Goal: Communication & Community: Answer question/provide support

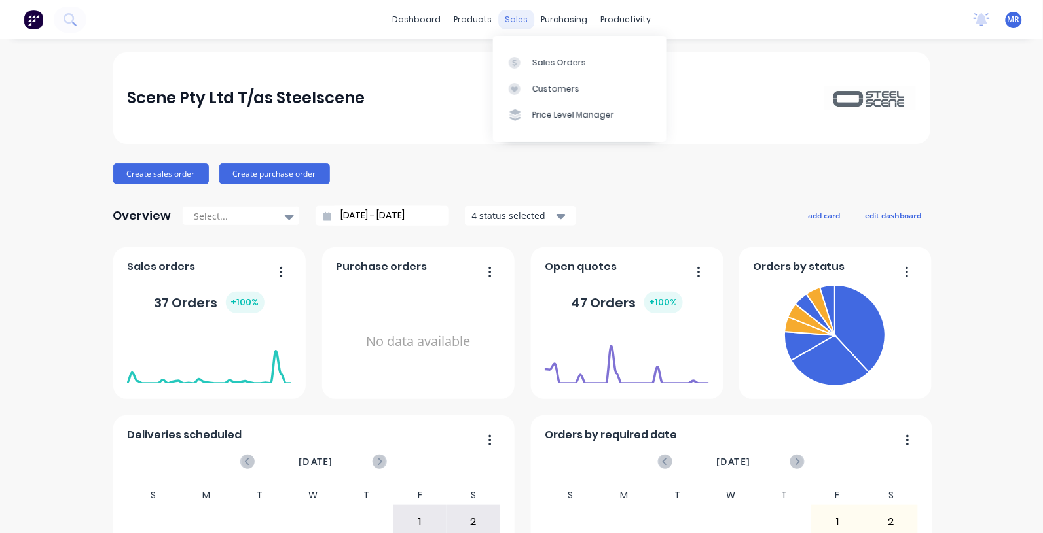
click at [505, 12] on div "sales" at bounding box center [516, 20] width 36 height 20
drag, startPoint x: 560, startPoint y: 56, endPoint x: 550, endPoint y: 74, distance: 20.8
click at [560, 56] on link "Sales Orders" at bounding box center [579, 62] width 173 height 26
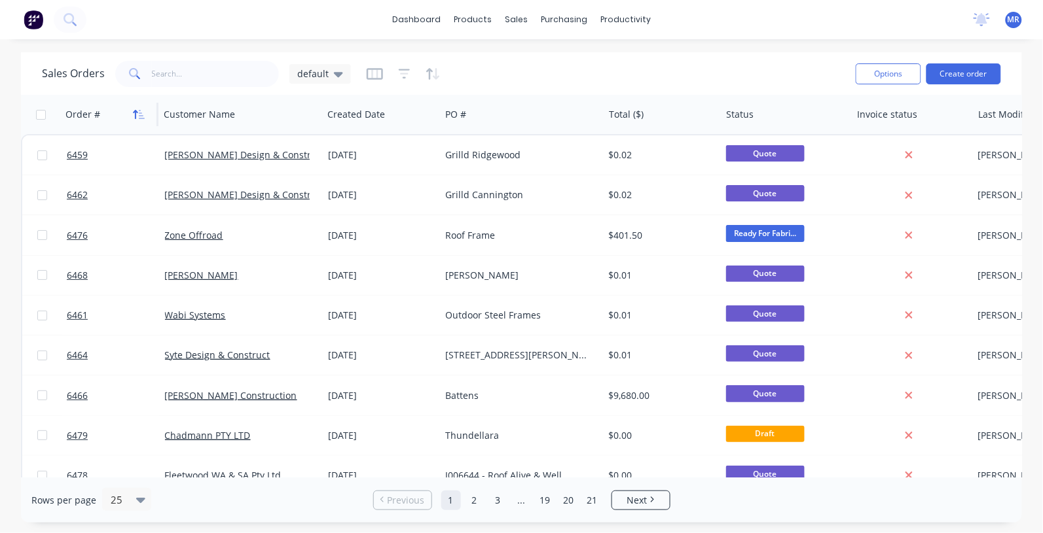
click at [134, 110] on icon "button" at bounding box center [139, 114] width 12 height 10
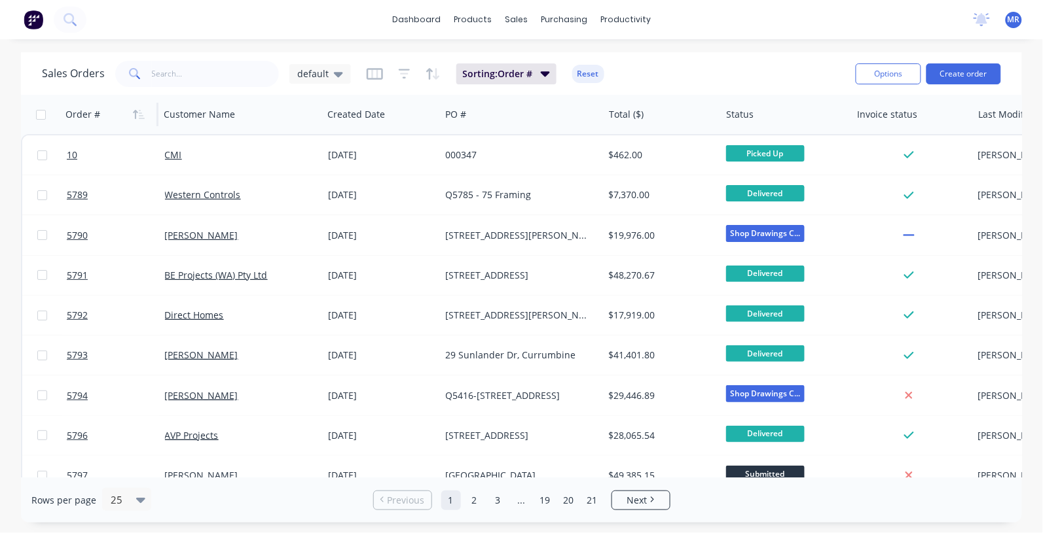
click at [137, 110] on icon "button" at bounding box center [139, 114] width 12 height 10
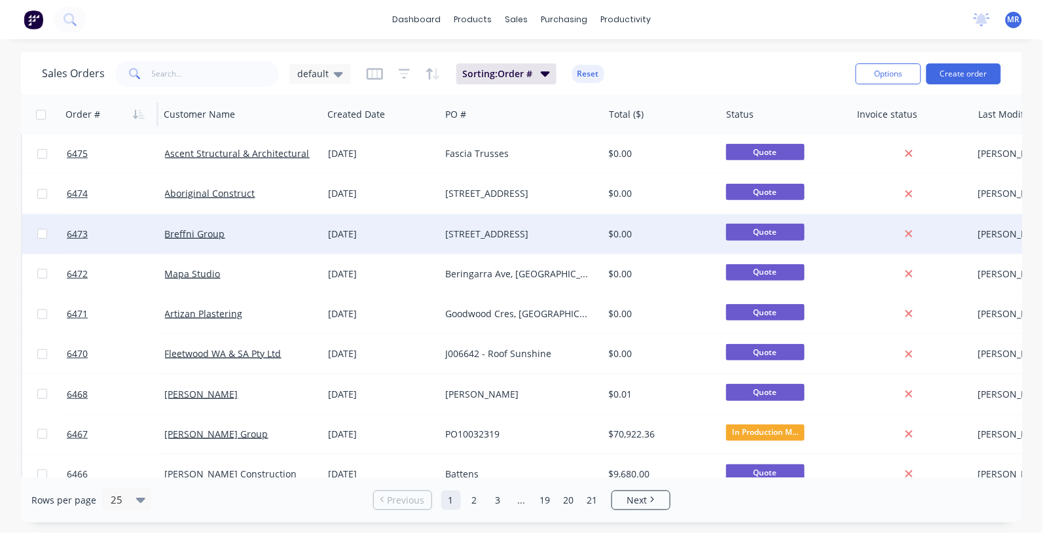
scroll to position [164, 0]
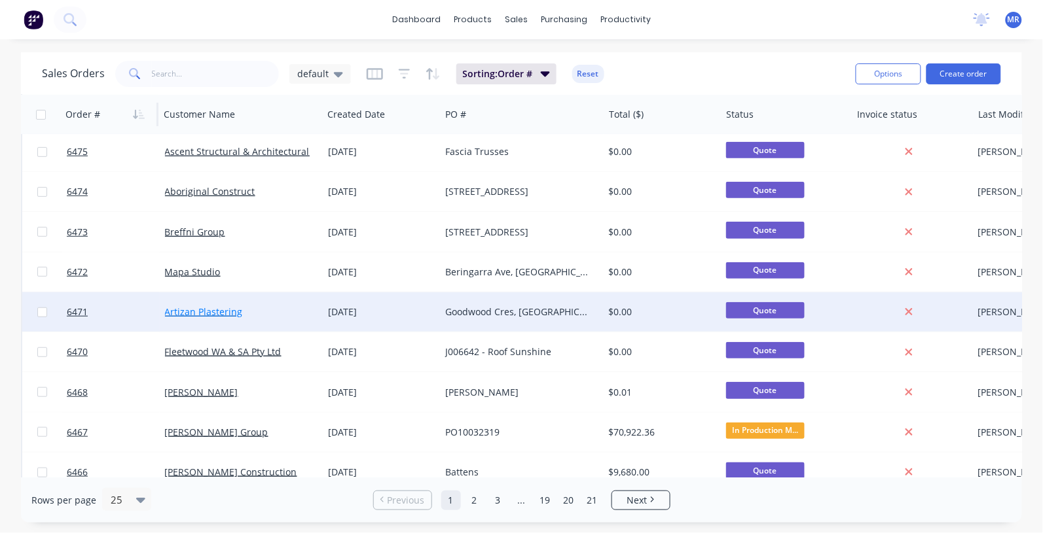
click at [217, 309] on link "Artizan Plastering" at bounding box center [204, 312] width 78 height 12
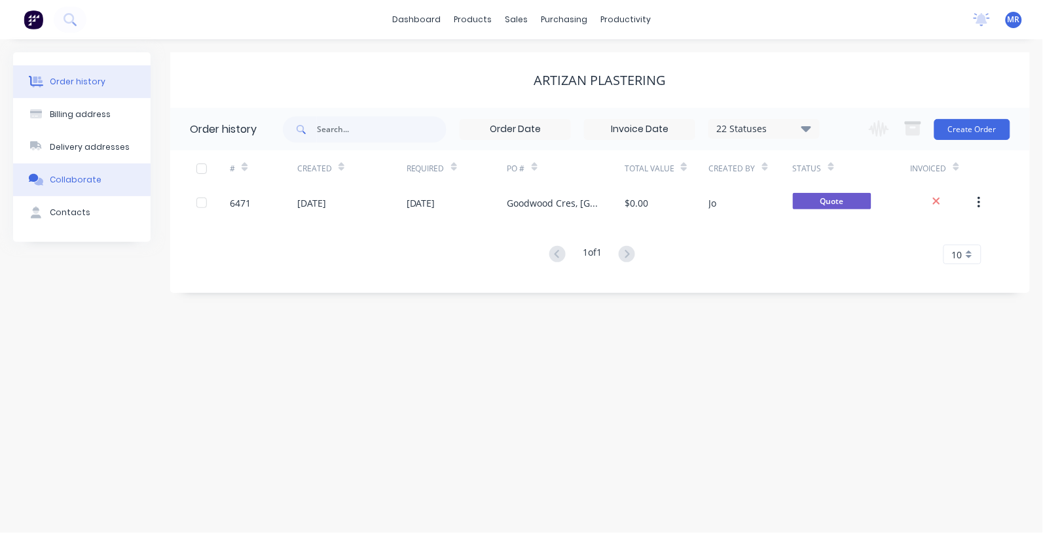
click at [70, 181] on div "Collaborate" at bounding box center [76, 180] width 52 height 12
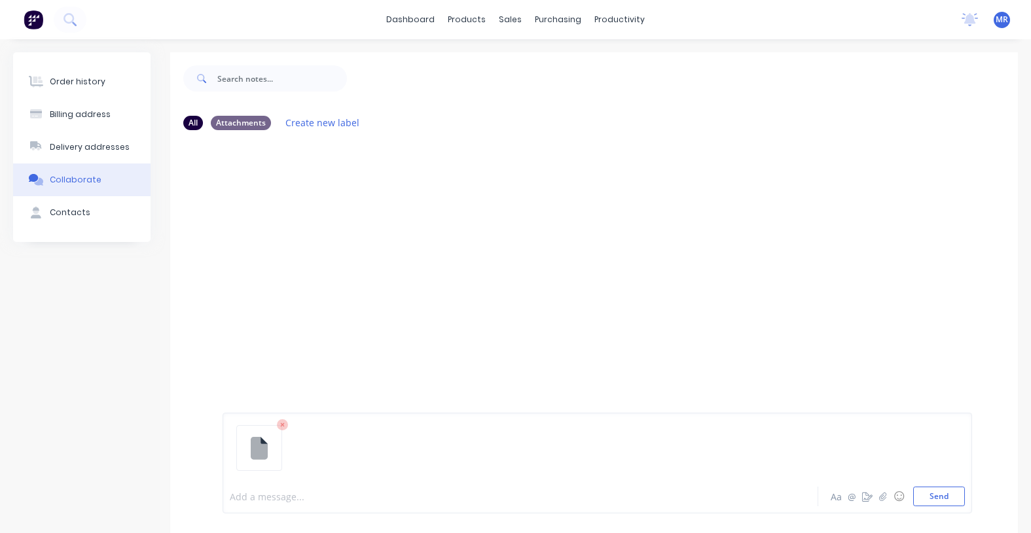
click at [286, 493] on div at bounding box center [505, 497] width 550 height 14
click at [927, 495] on button "Send" at bounding box center [939, 497] width 52 height 20
click at [83, 181] on div "Collaborate" at bounding box center [76, 180] width 52 height 12
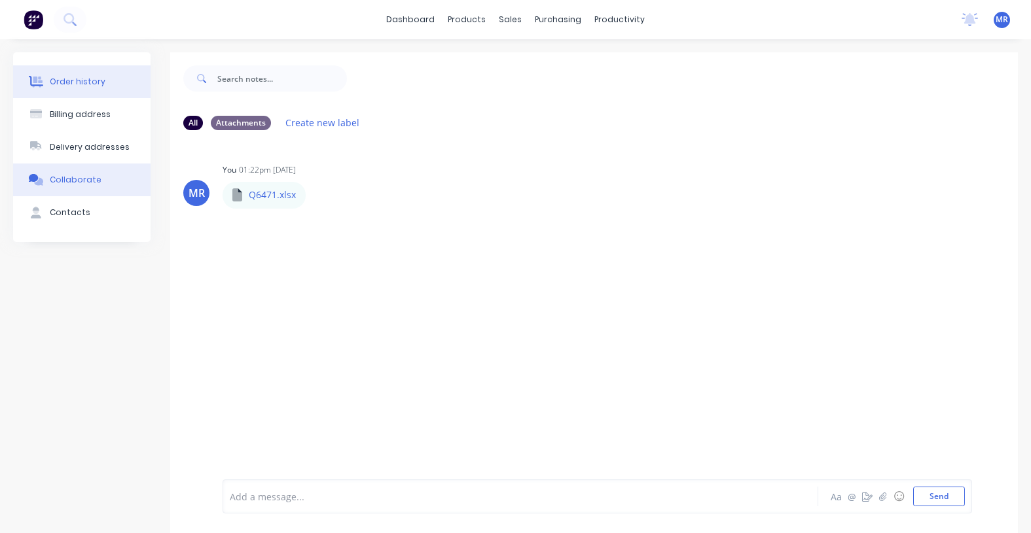
click at [73, 85] on div "Order history" at bounding box center [78, 82] width 56 height 12
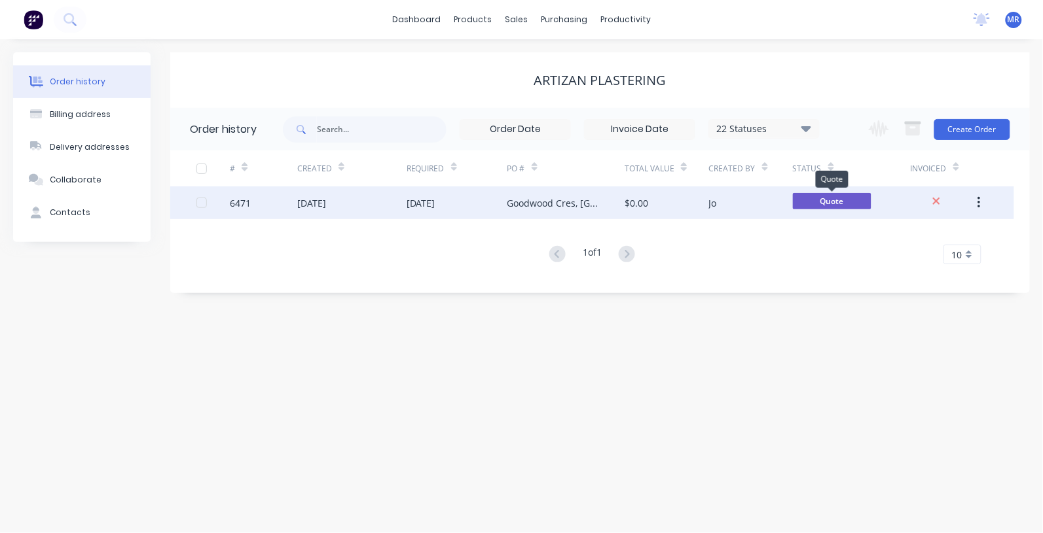
click at [816, 195] on span "Quote" at bounding box center [832, 201] width 79 height 16
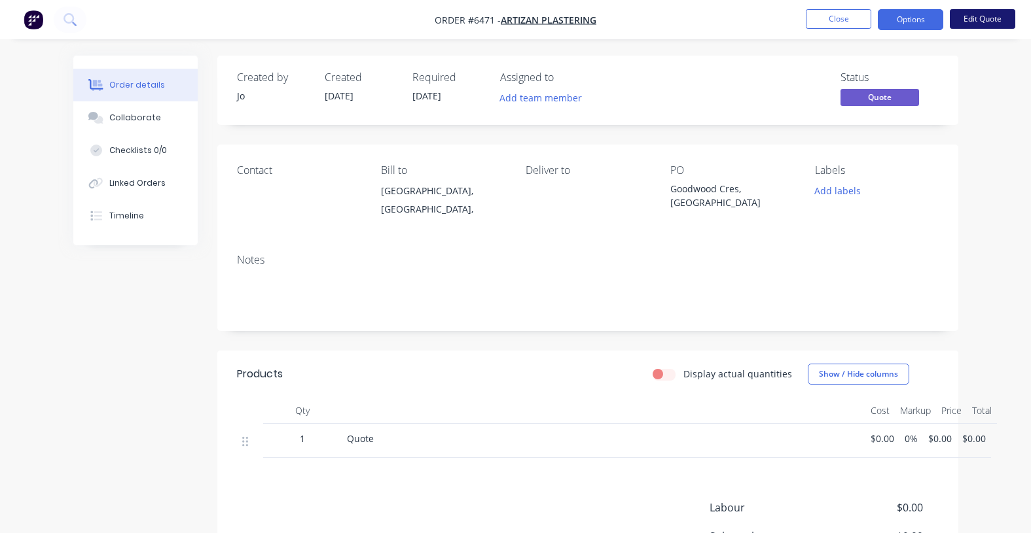
click at [990, 15] on button "Edit Quote" at bounding box center [982, 19] width 65 height 20
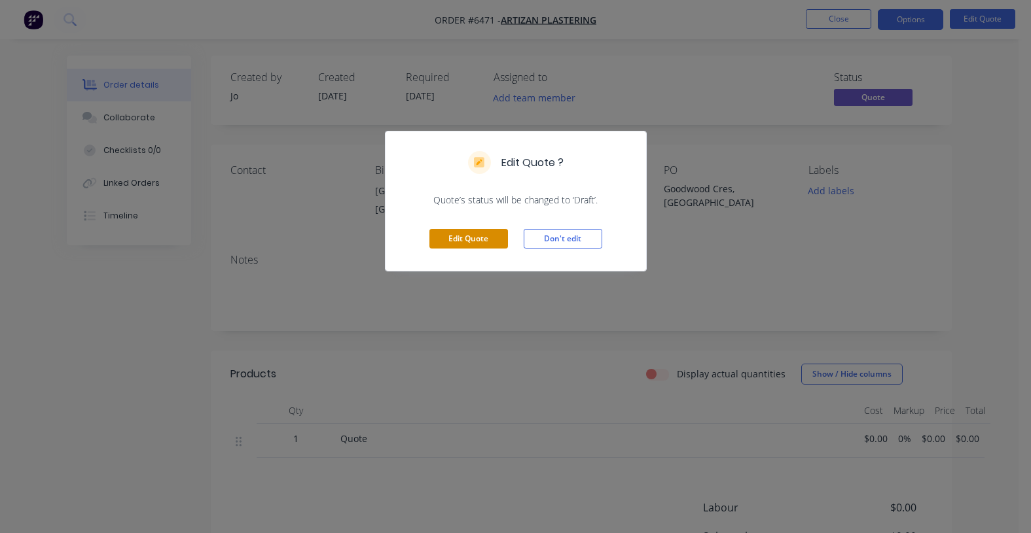
click at [478, 232] on button "Edit Quote" at bounding box center [468, 239] width 79 height 20
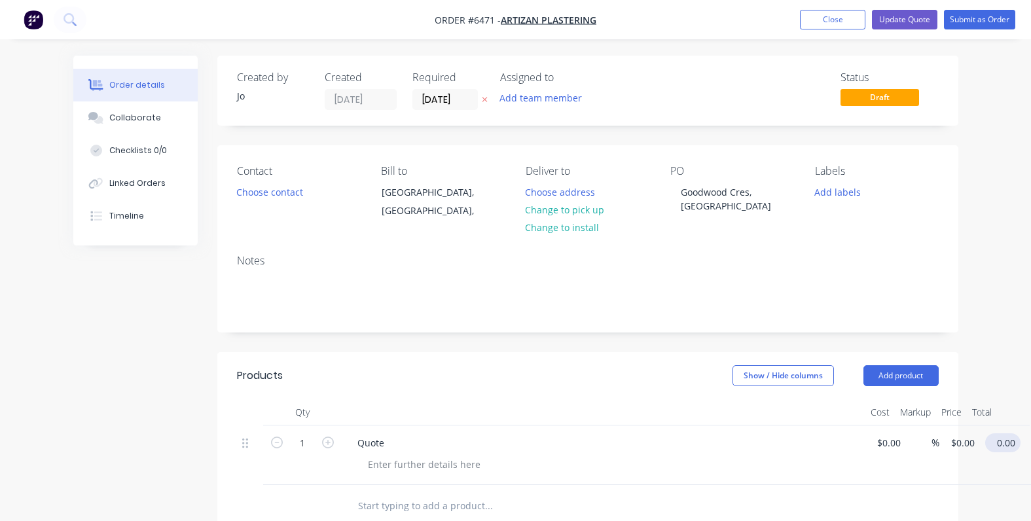
click at [1000, 448] on input "0.00" at bounding box center [1005, 442] width 30 height 19
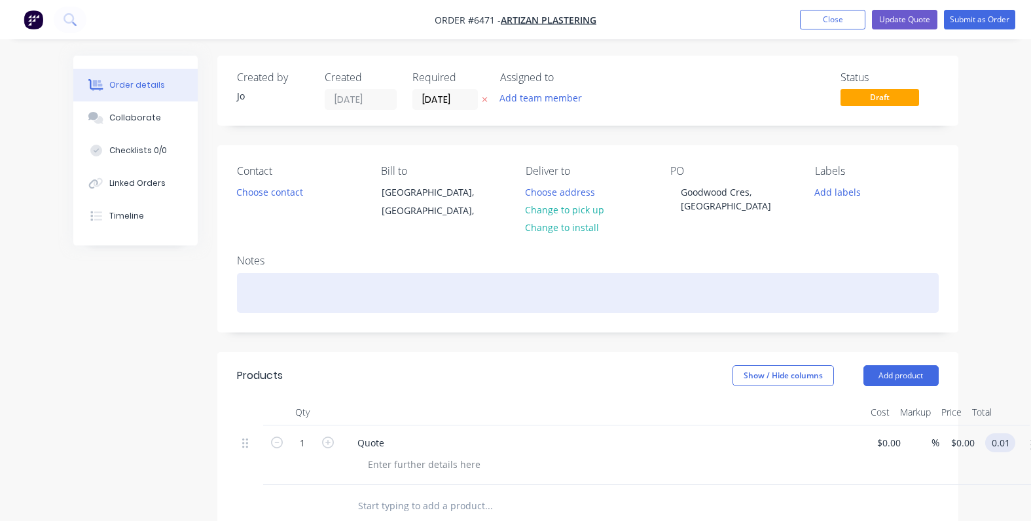
type input "0.01"
type input "$0.01"
click at [617, 312] on div at bounding box center [588, 293] width 702 height 40
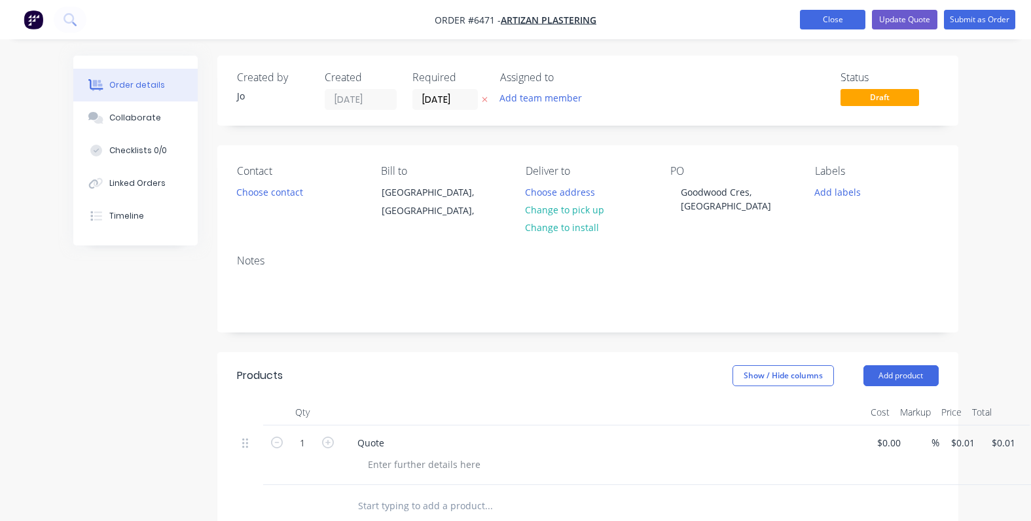
click at [838, 21] on button "Close" at bounding box center [832, 20] width 65 height 20
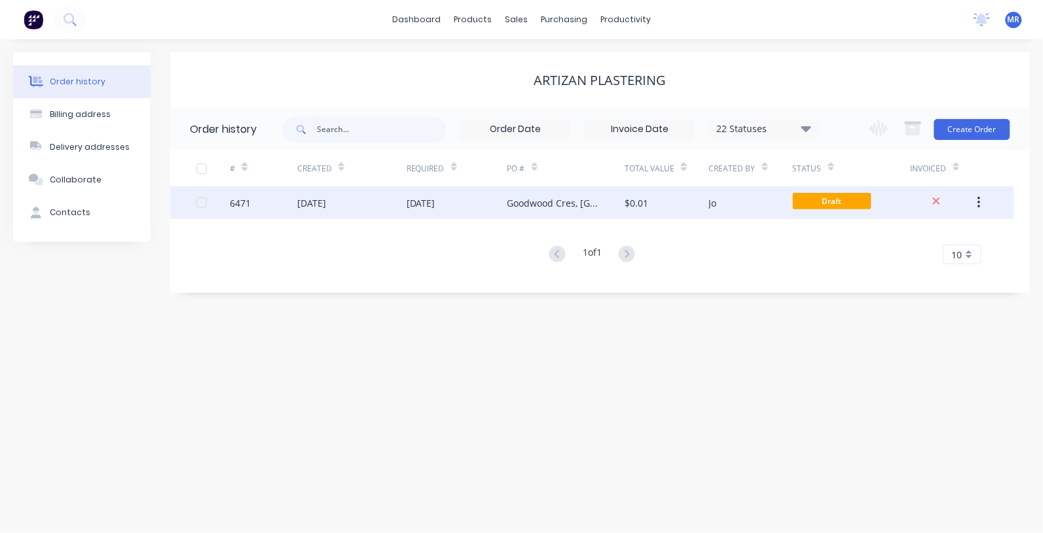
click at [558, 200] on div "Goodwood Cres, [GEOGRAPHIC_DATA]" at bounding box center [553, 203] width 92 height 14
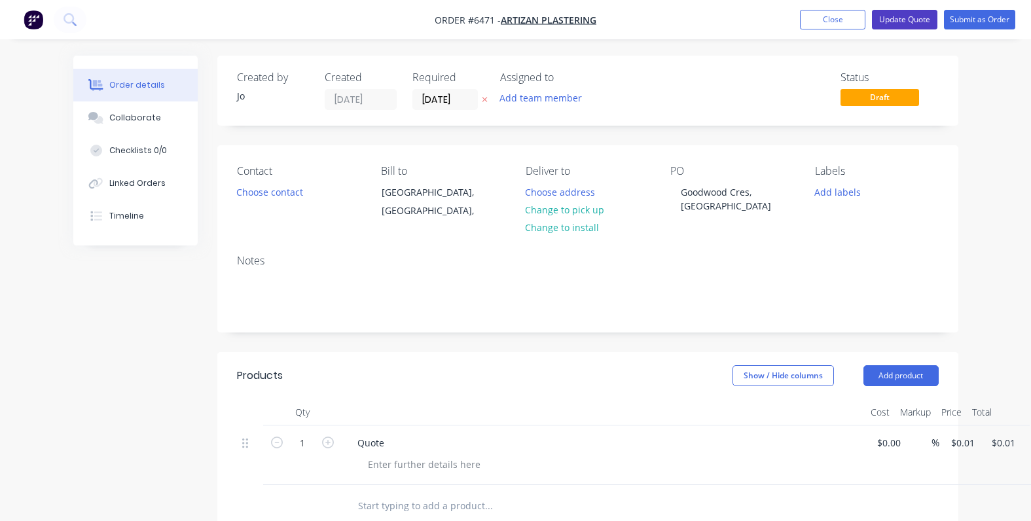
click at [899, 18] on button "Update Quote" at bounding box center [904, 20] width 65 height 20
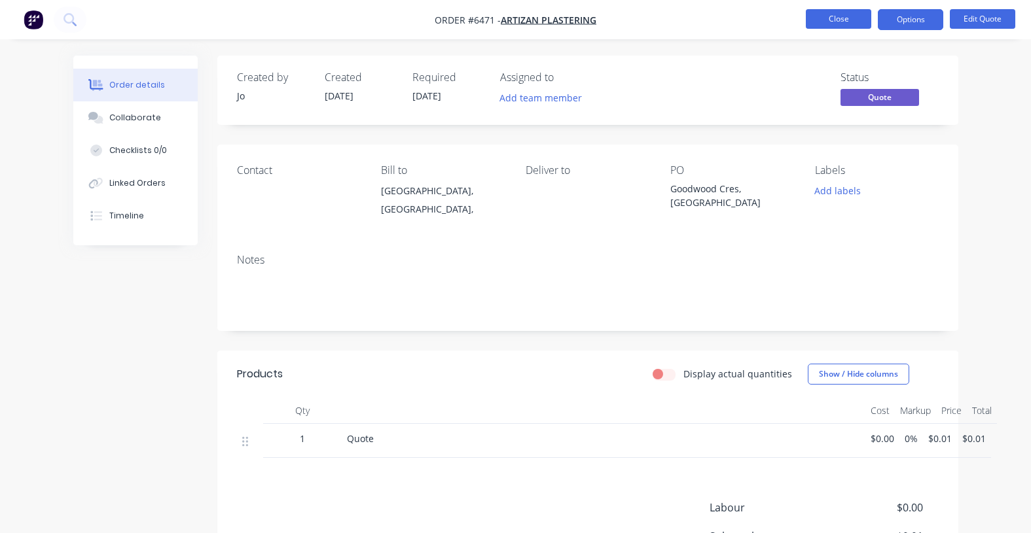
click at [853, 17] on button "Close" at bounding box center [838, 19] width 65 height 20
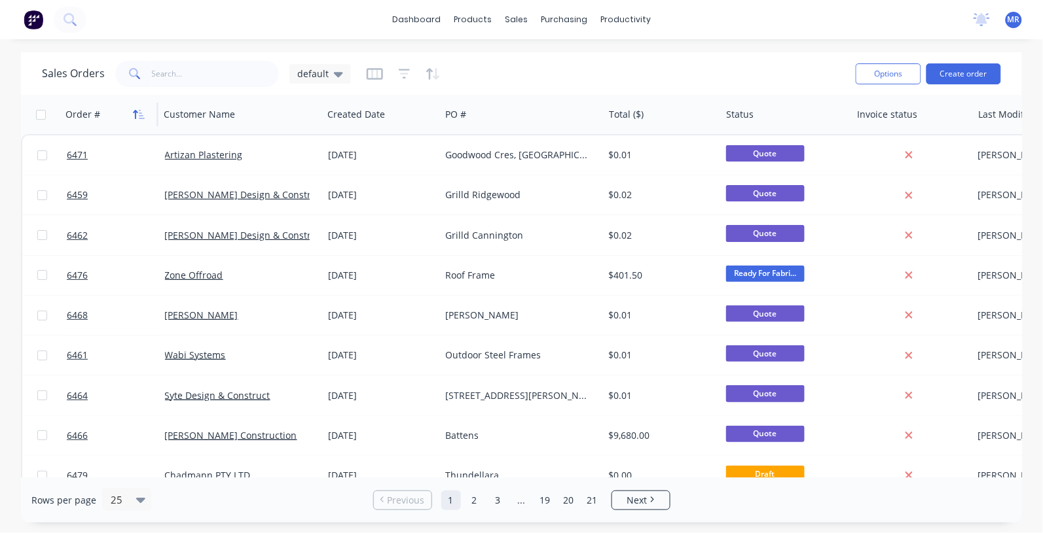
click at [135, 115] on icon "button" at bounding box center [139, 114] width 12 height 10
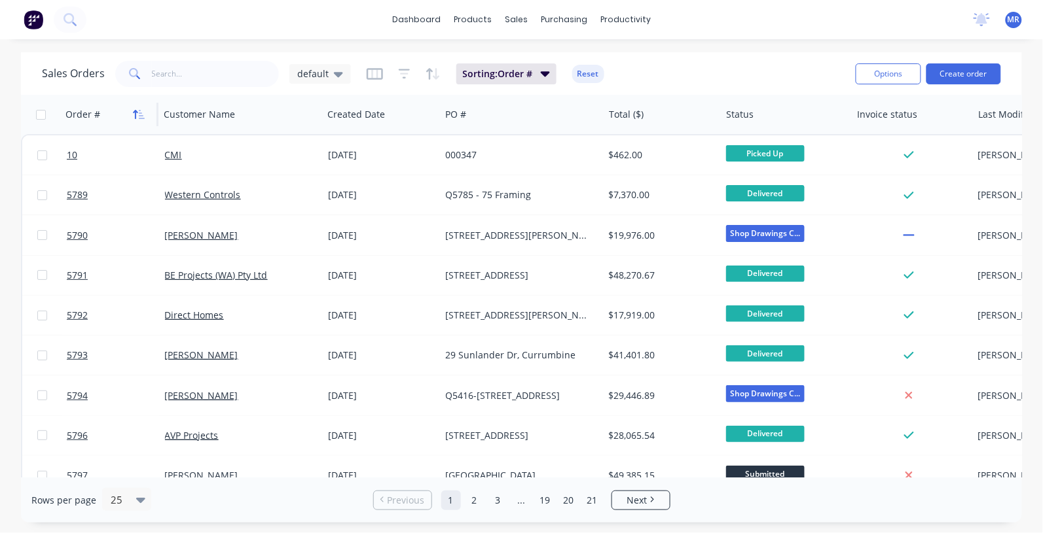
click at [135, 115] on icon "button" at bounding box center [136, 114] width 5 height 9
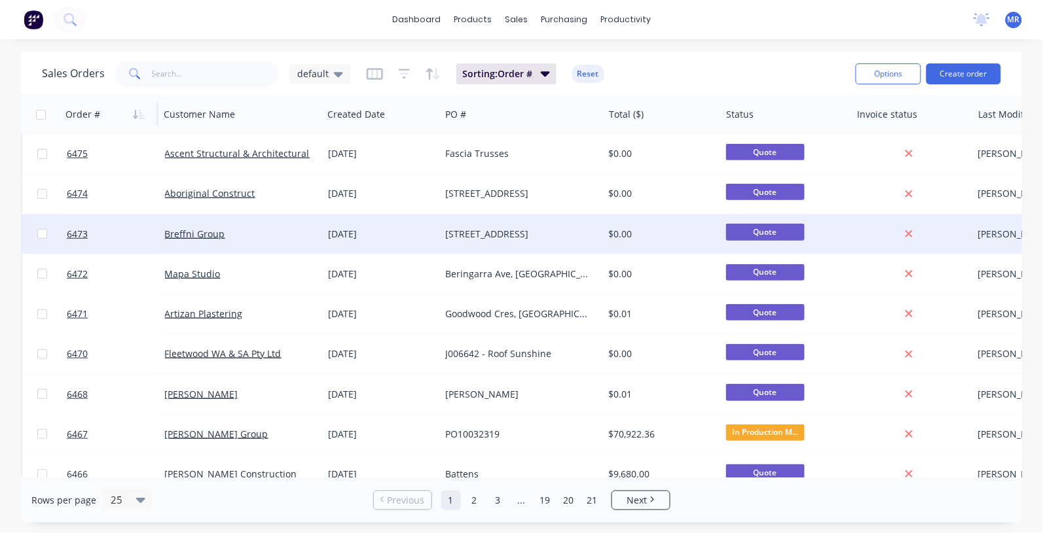
scroll to position [164, 0]
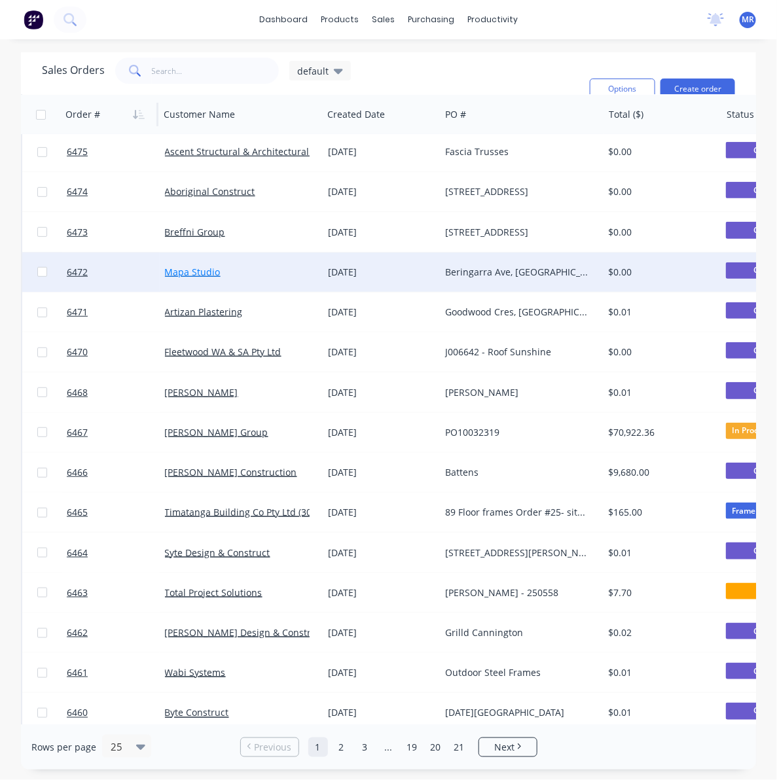
click at [187, 272] on link "Mapa Studio" at bounding box center [193, 272] width 56 height 12
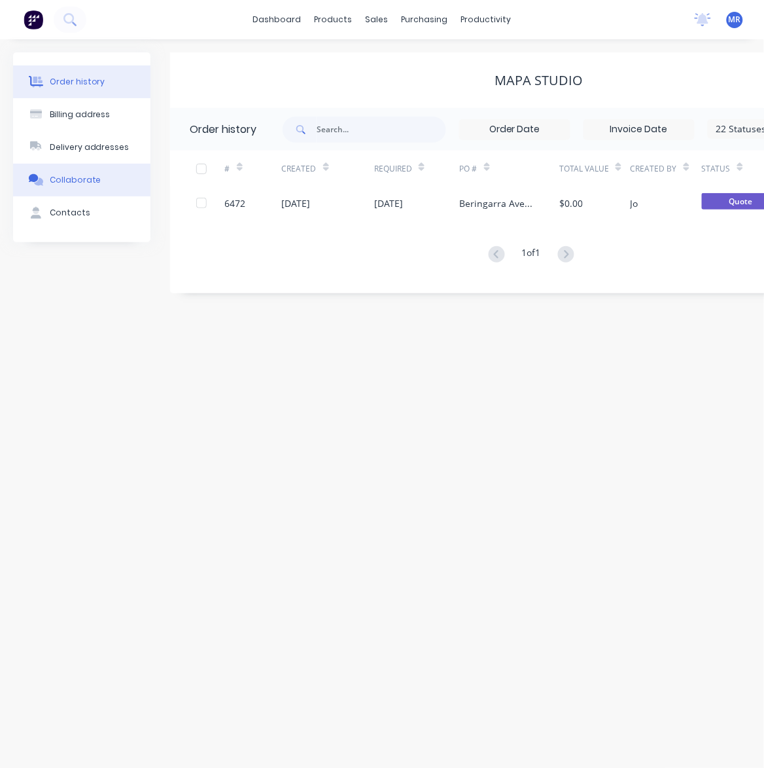
click at [79, 175] on div "Collaborate" at bounding box center [76, 180] width 52 height 12
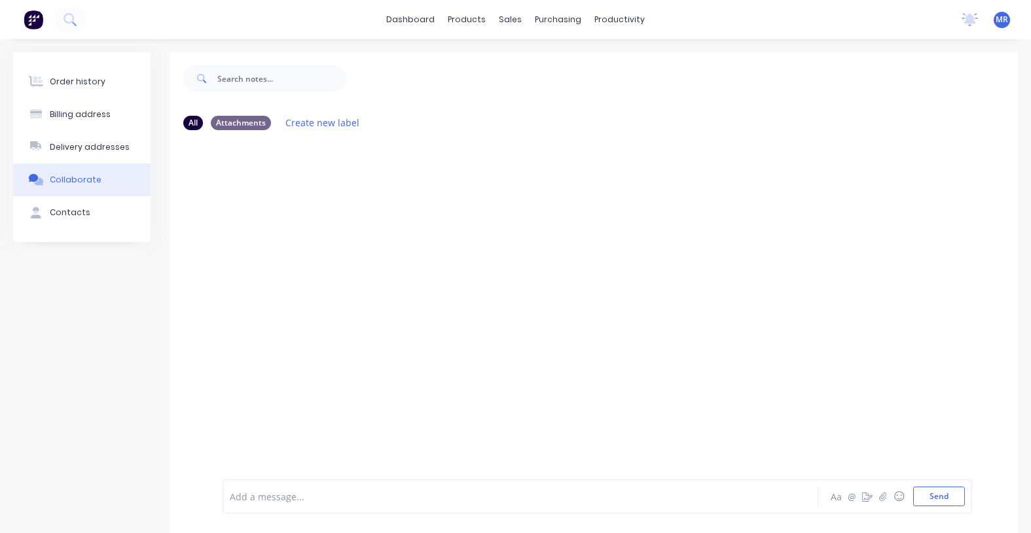
click at [266, 501] on div at bounding box center [505, 497] width 550 height 14
click at [935, 497] on button "Send" at bounding box center [939, 497] width 52 height 20
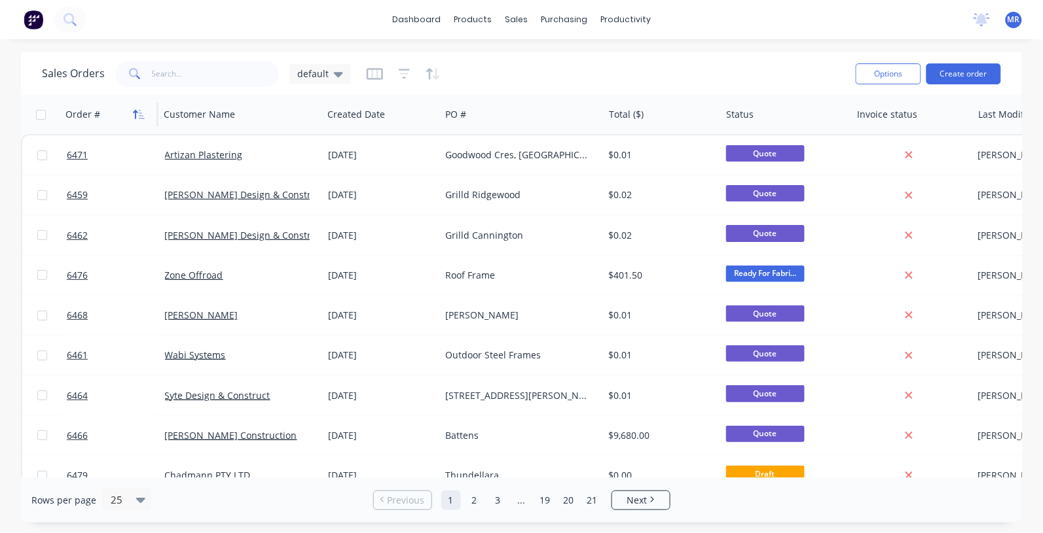
click at [136, 116] on icon "button" at bounding box center [139, 114] width 12 height 10
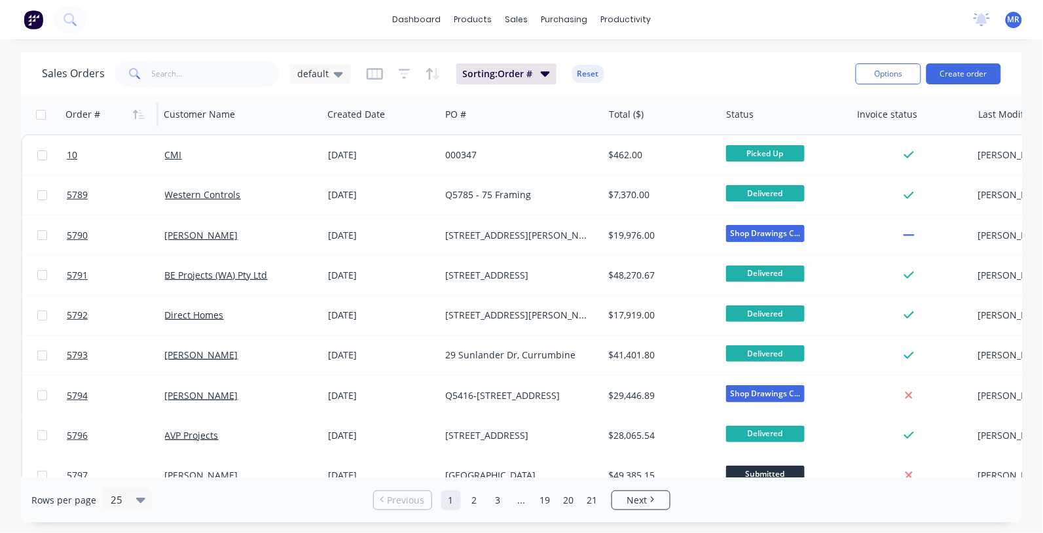
click at [139, 116] on icon "button" at bounding box center [139, 114] width 12 height 10
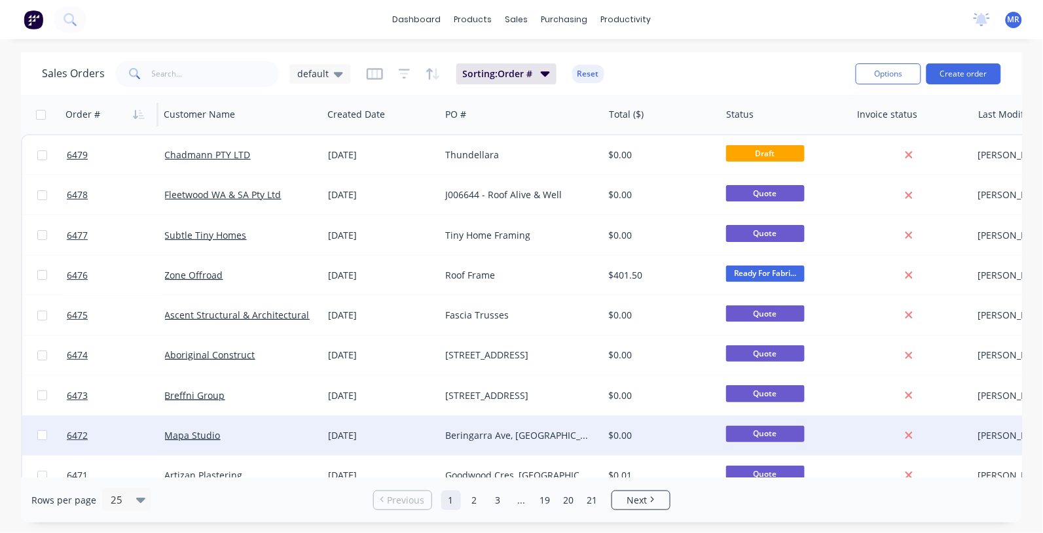
click at [482, 433] on div "Beringarra Ave, [GEOGRAPHIC_DATA]" at bounding box center [517, 435] width 145 height 13
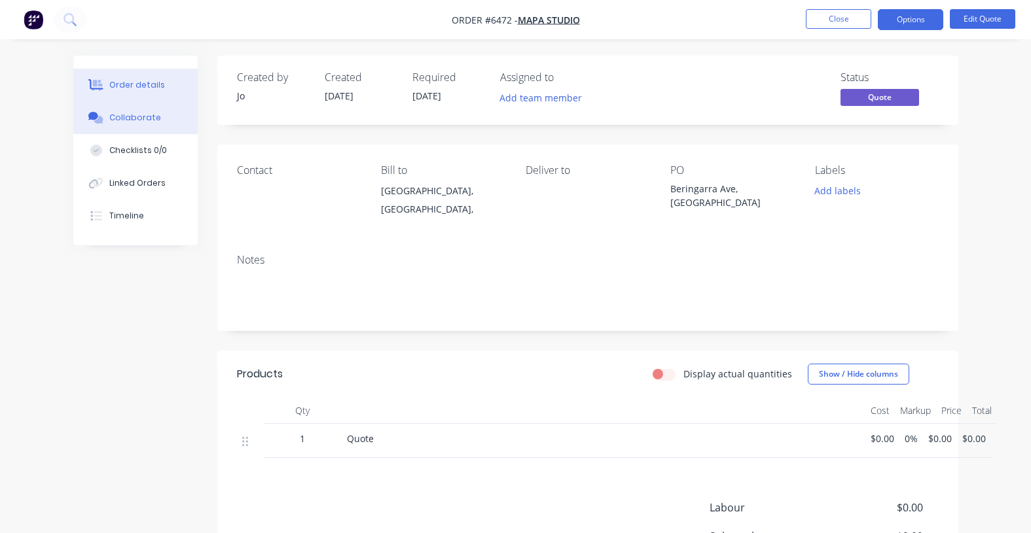
click at [124, 126] on button "Collaborate" at bounding box center [135, 117] width 124 height 33
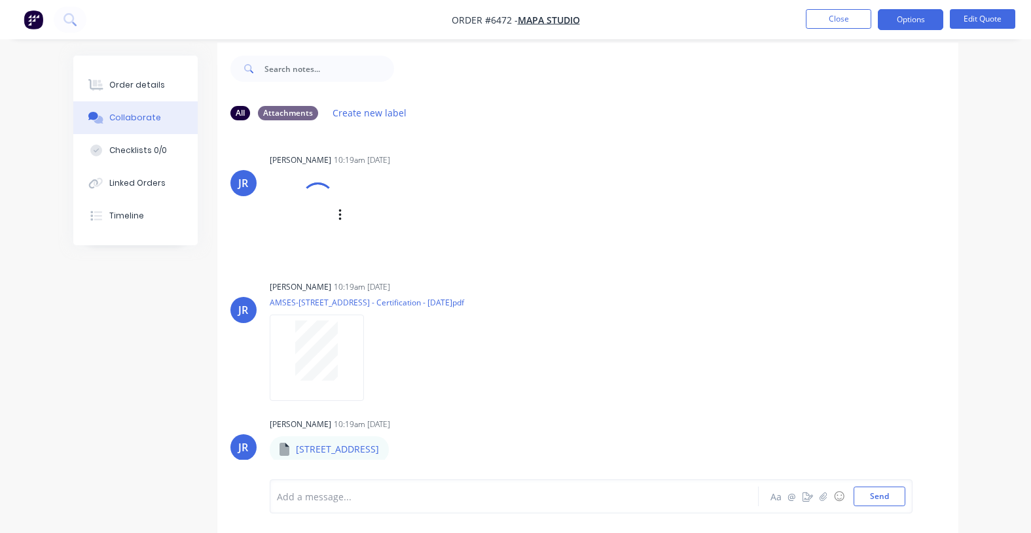
scroll to position [20, 0]
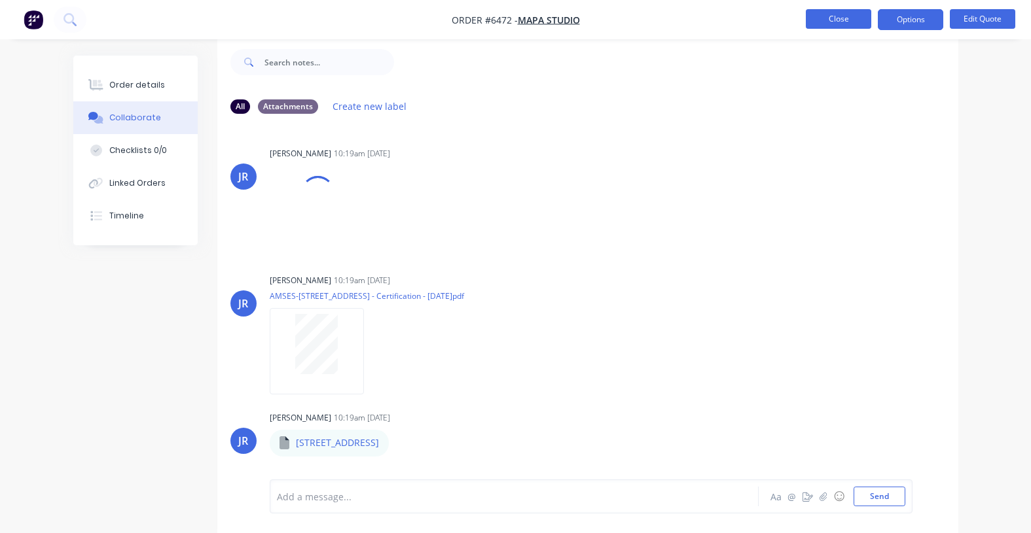
click at [835, 24] on button "Close" at bounding box center [838, 19] width 65 height 20
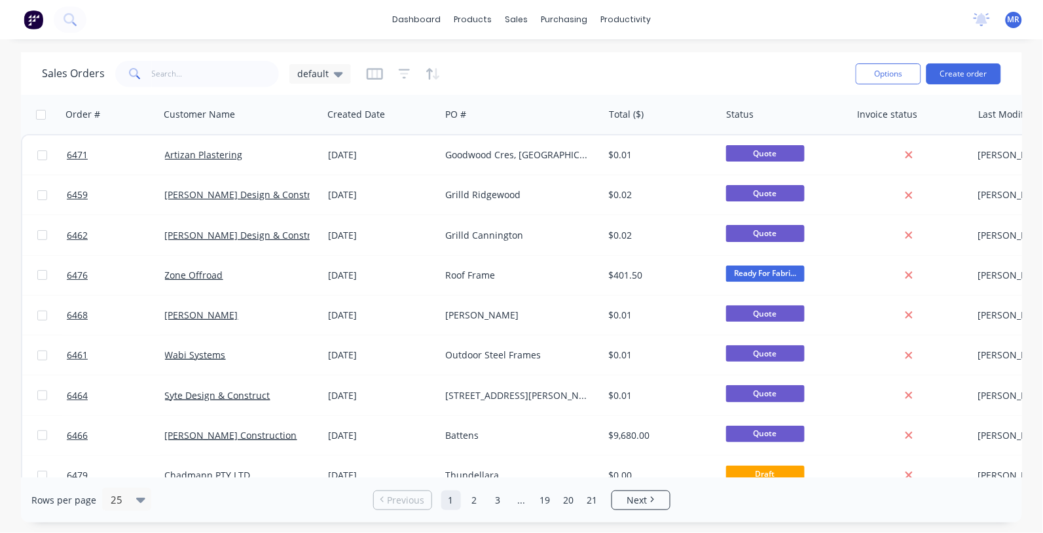
click at [990, 122] on div at bounding box center [1038, 114] width 118 height 26
click at [990, 117] on div at bounding box center [1038, 114] width 118 height 26
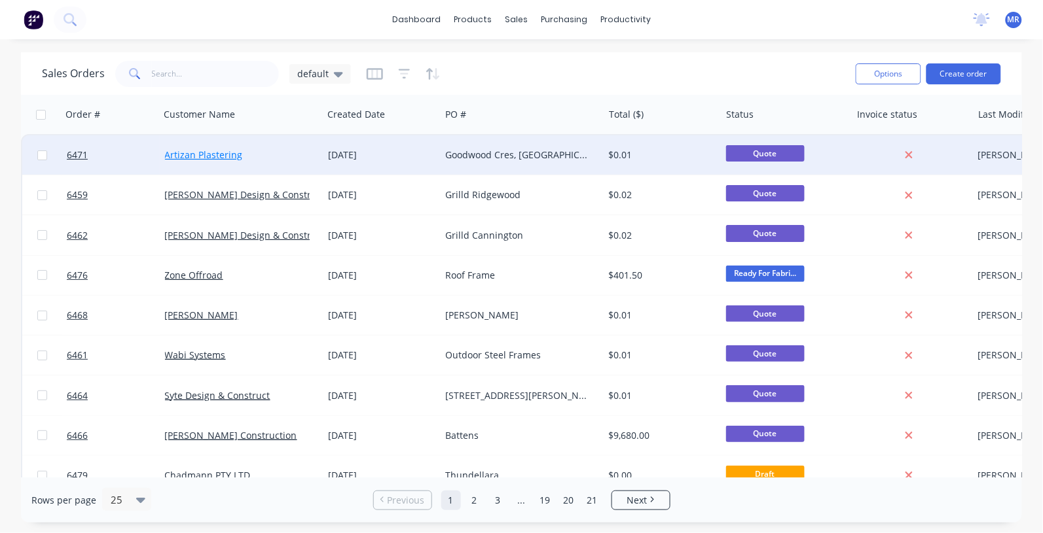
click at [210, 154] on link "Artizan Plastering" at bounding box center [204, 155] width 78 height 12
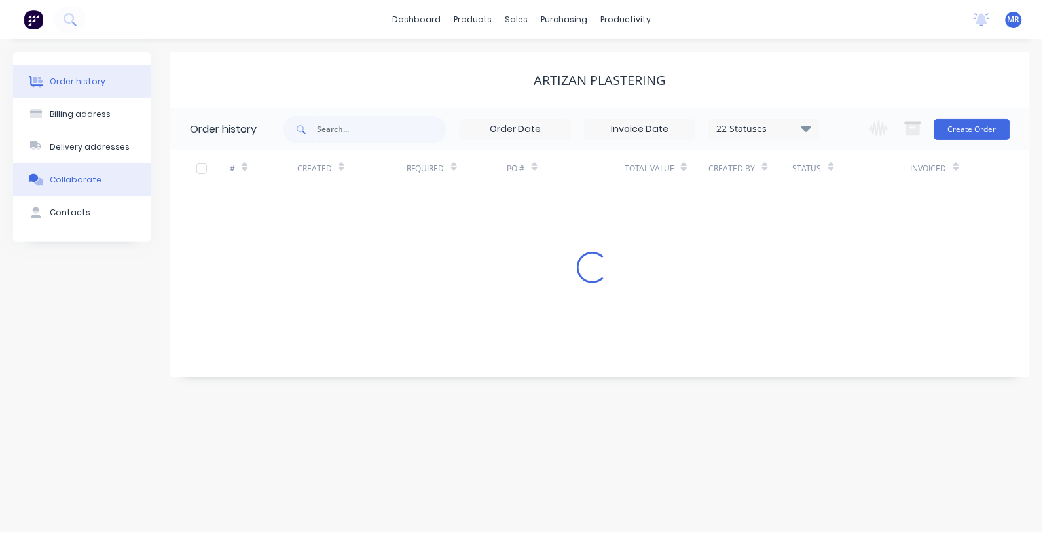
drag, startPoint x: 73, startPoint y: 169, endPoint x: 87, endPoint y: 177, distance: 16.2
click at [73, 170] on button "Collaborate" at bounding box center [81, 180] width 137 height 33
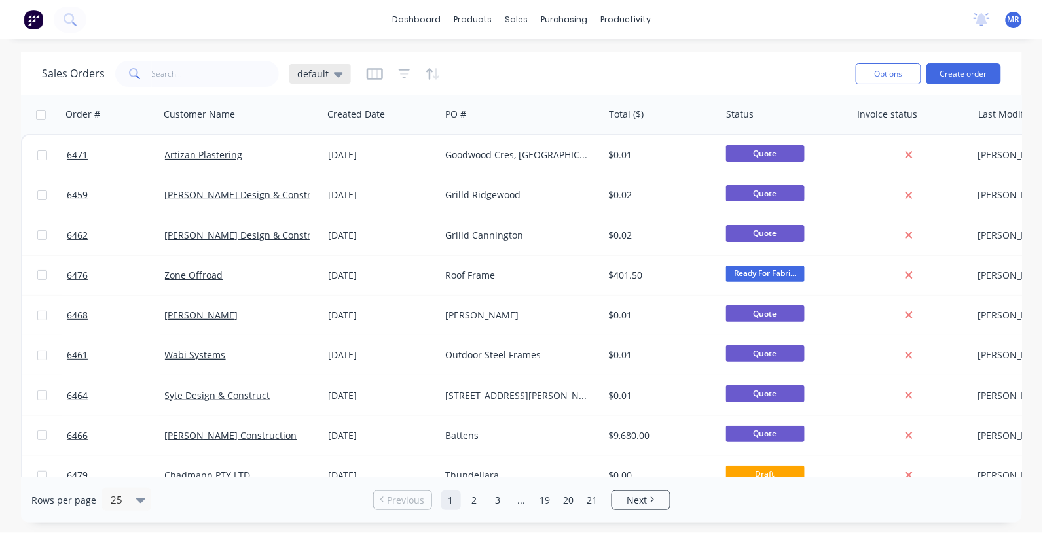
click at [327, 69] on div "default" at bounding box center [320, 74] width 46 height 12
click at [427, 74] on icon "button" at bounding box center [429, 73] width 7 height 11
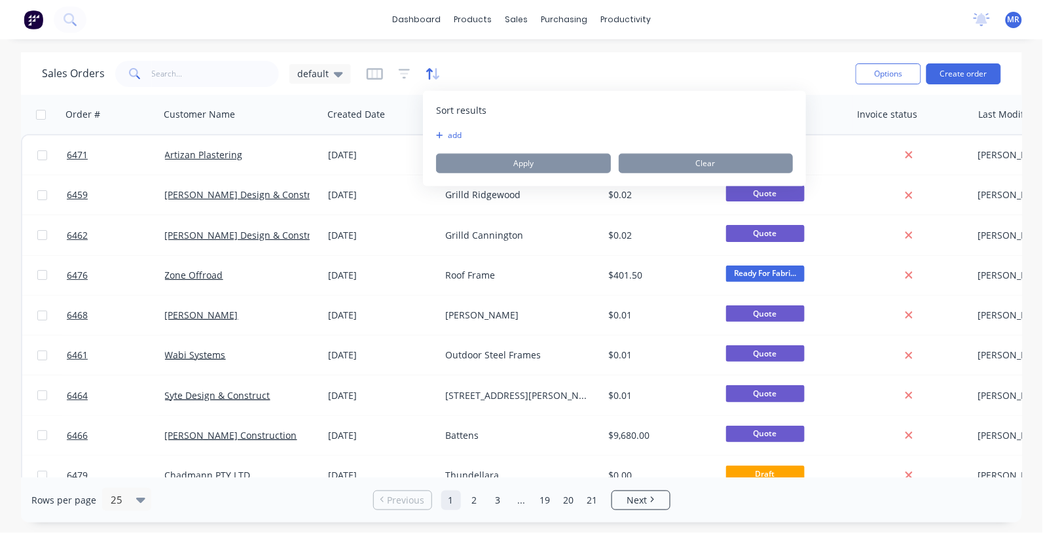
click at [427, 74] on icon "button" at bounding box center [429, 73] width 7 height 11
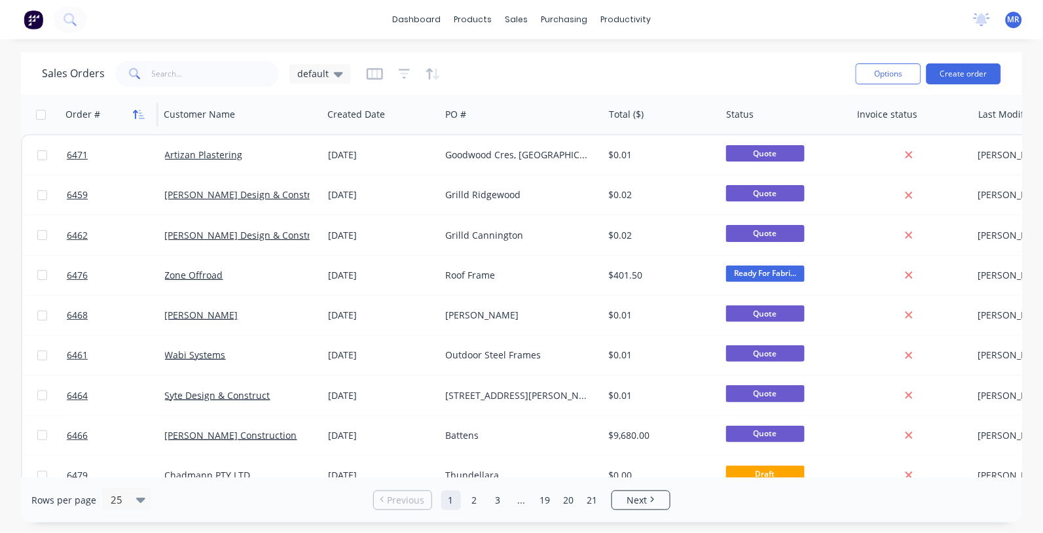
click at [141, 111] on icon "button" at bounding box center [139, 114] width 12 height 10
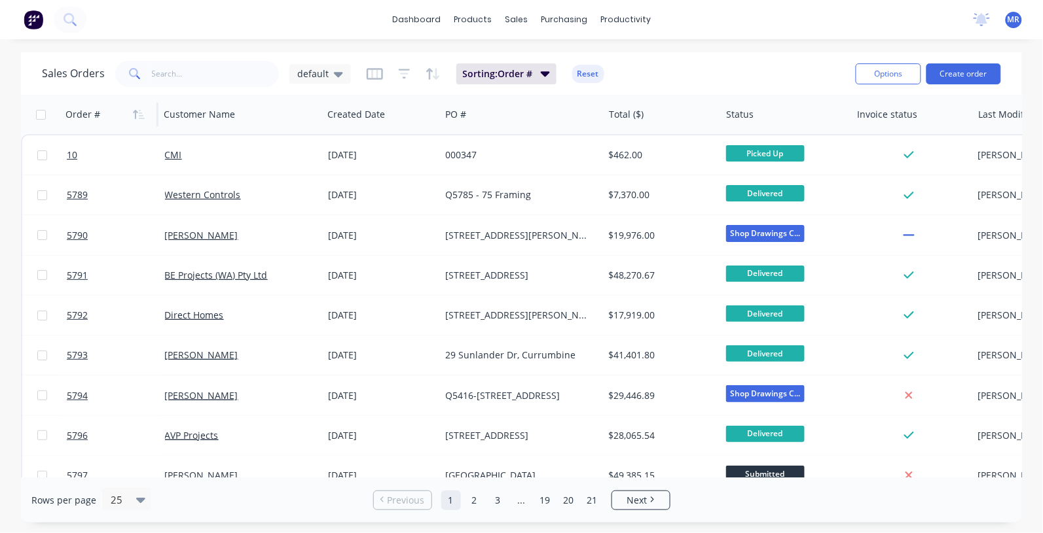
click at [141, 111] on icon "button" at bounding box center [139, 114] width 12 height 10
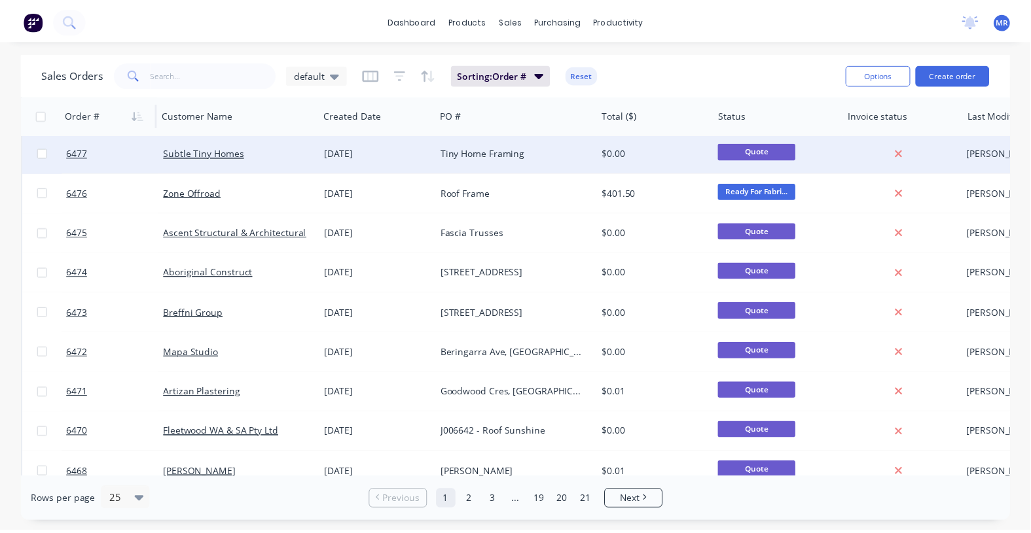
scroll to position [164, 0]
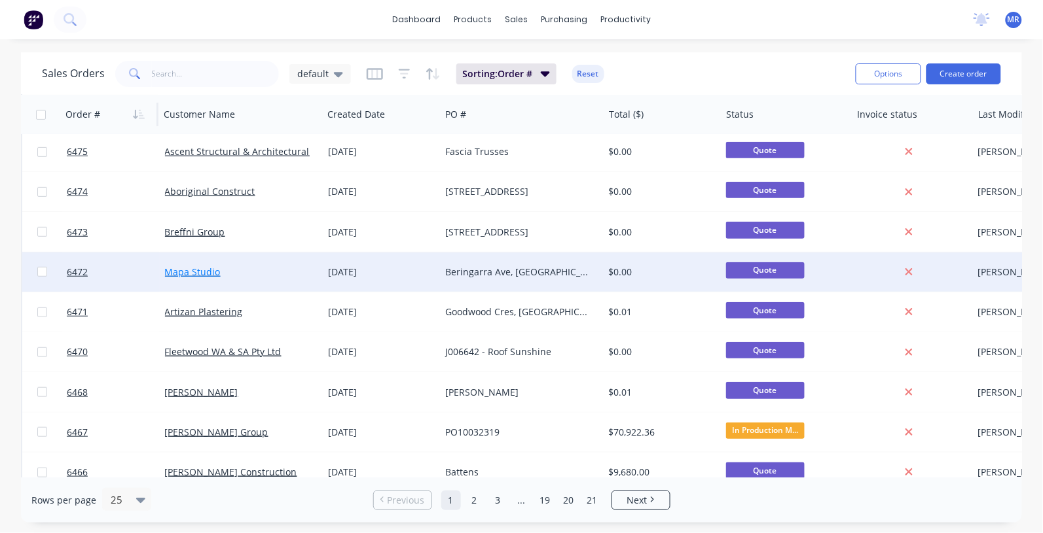
click at [202, 267] on link "Mapa Studio" at bounding box center [193, 272] width 56 height 12
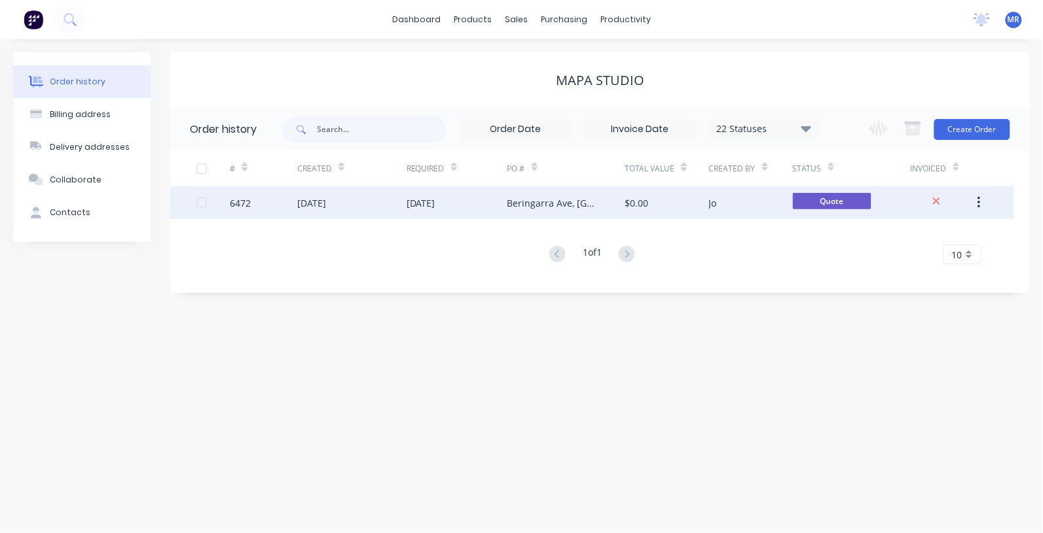
click at [485, 202] on div "[DATE]" at bounding box center [456, 203] width 101 height 33
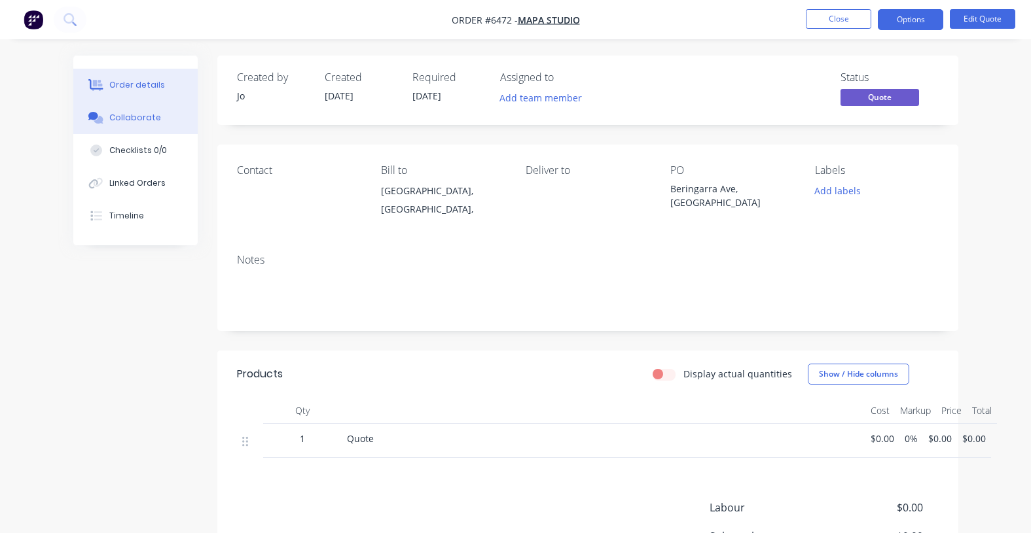
click at [136, 113] on div "Collaborate" at bounding box center [135, 118] width 52 height 12
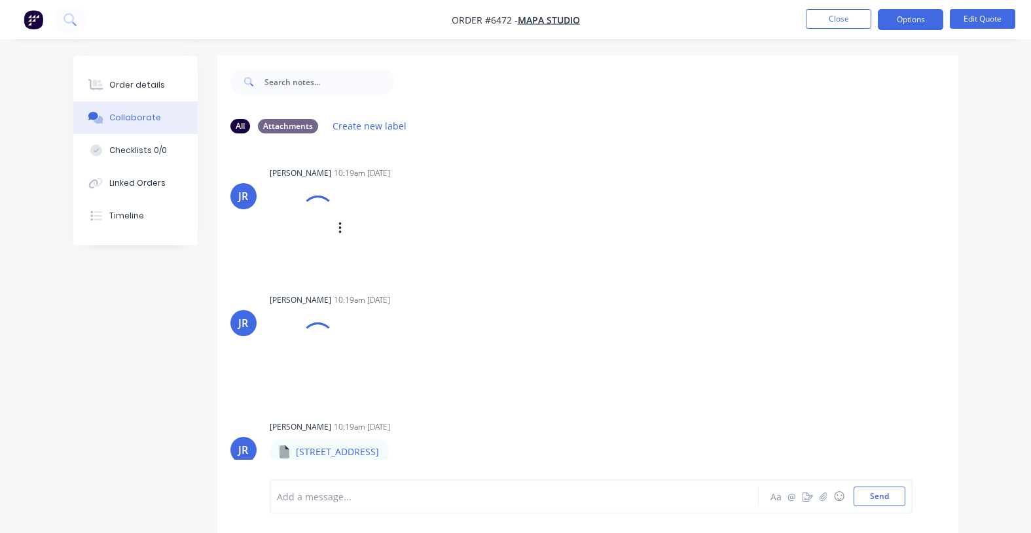
scroll to position [20, 0]
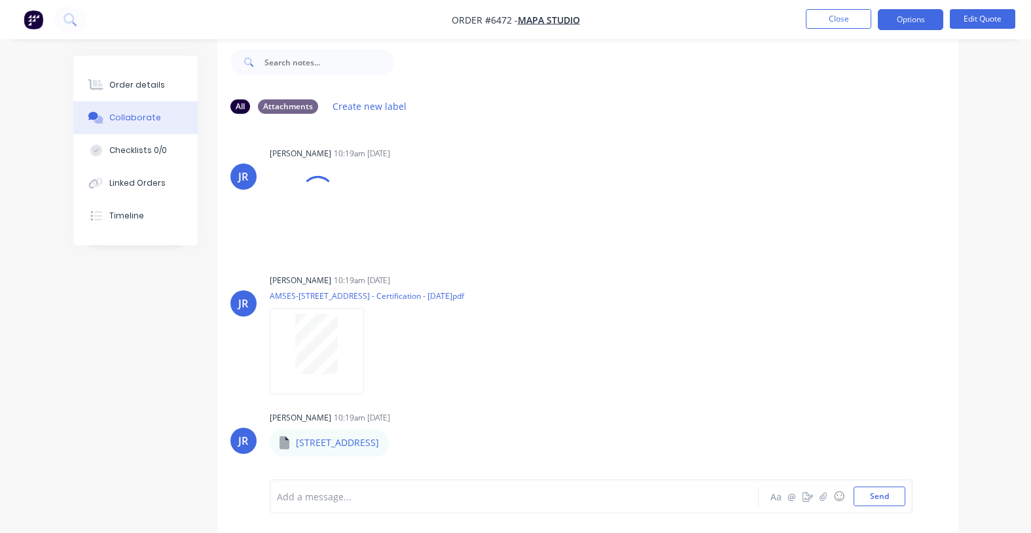
click at [328, 498] on div at bounding box center [513, 497] width 471 height 14
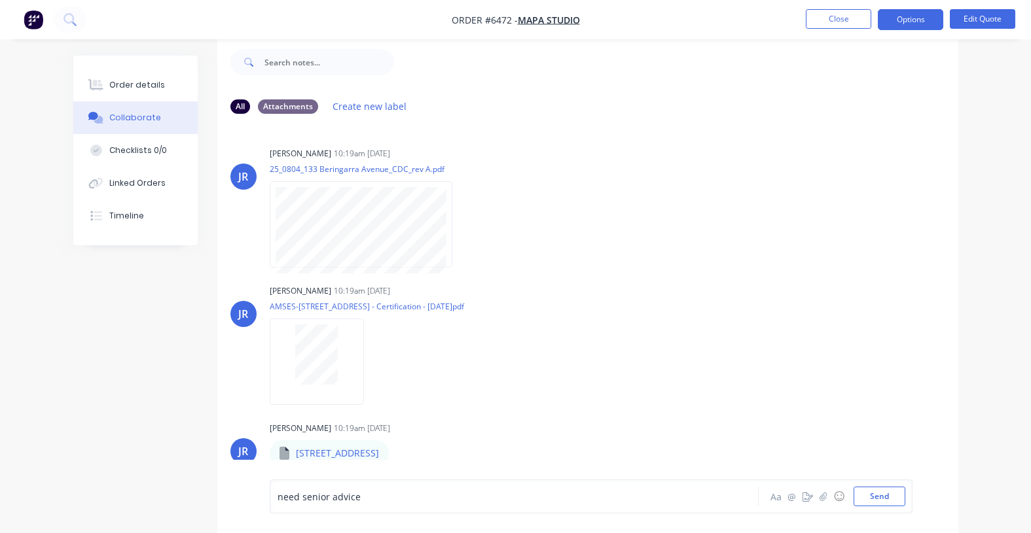
click at [376, 499] on div "need senior advice" at bounding box center [513, 497] width 471 height 14
click at [979, 15] on button "Edit Quote" at bounding box center [982, 19] width 65 height 20
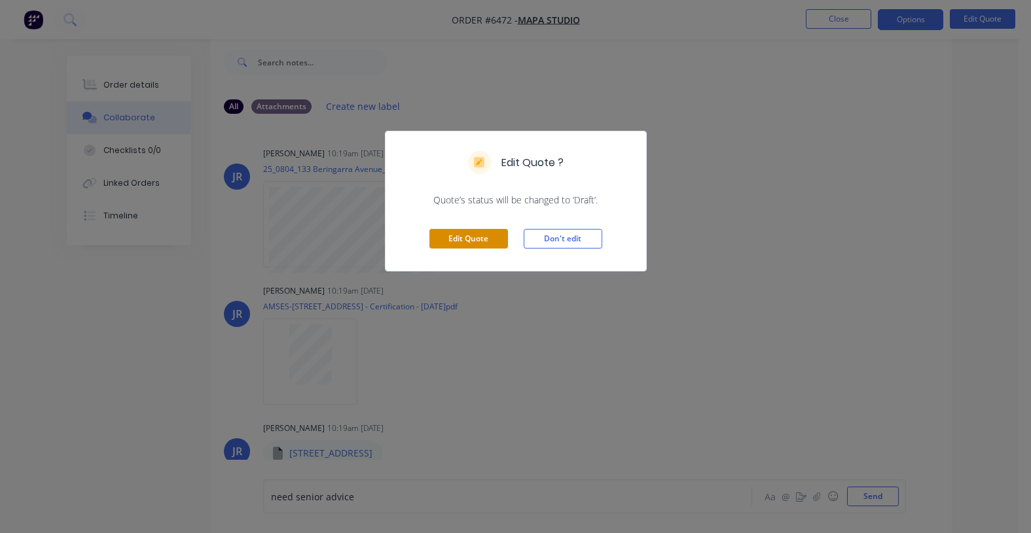
click at [457, 240] on button "Edit Quote" at bounding box center [468, 239] width 79 height 20
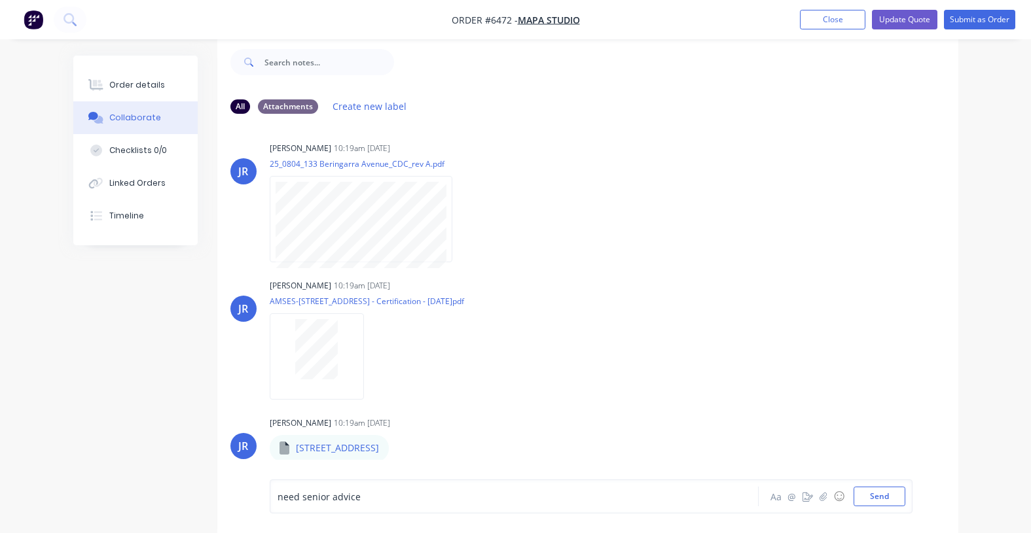
scroll to position [7, 0]
drag, startPoint x: 884, startPoint y: 496, endPoint x: 891, endPoint y: 472, distance: 25.3
click at [882, 495] on button "Send" at bounding box center [880, 497] width 52 height 20
click at [840, 18] on button "Close" at bounding box center [832, 20] width 65 height 20
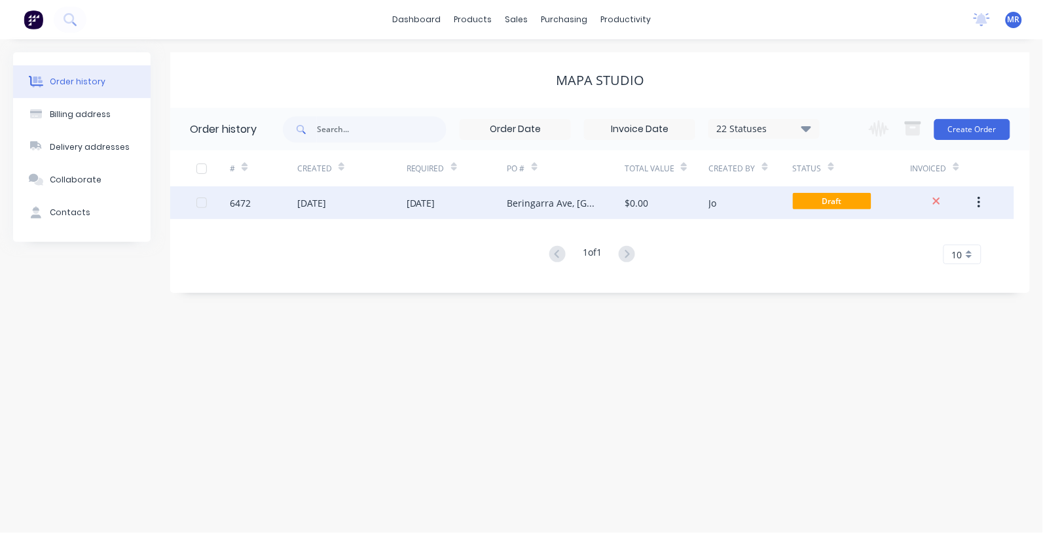
click at [823, 202] on span "Draft" at bounding box center [832, 201] width 79 height 16
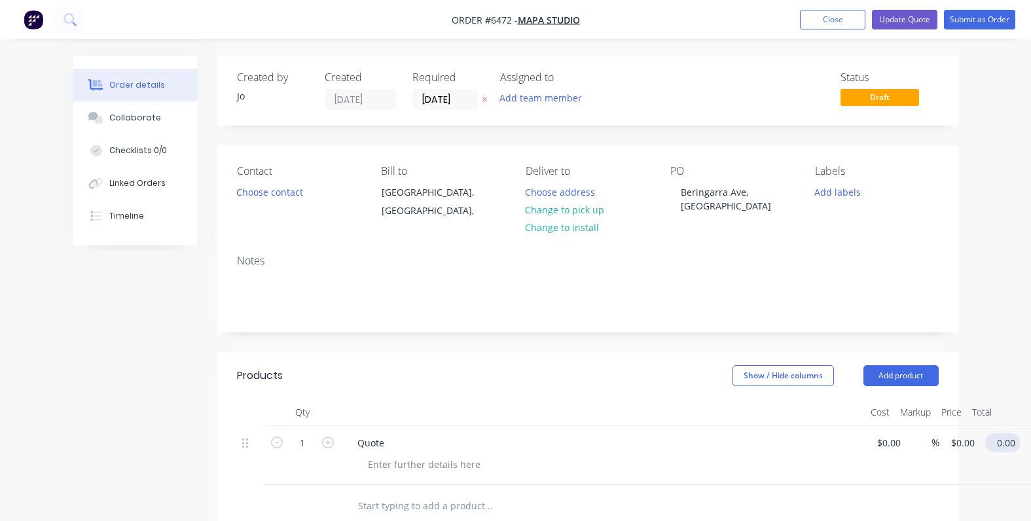
click at [1007, 439] on input "0.00" at bounding box center [1005, 442] width 30 height 19
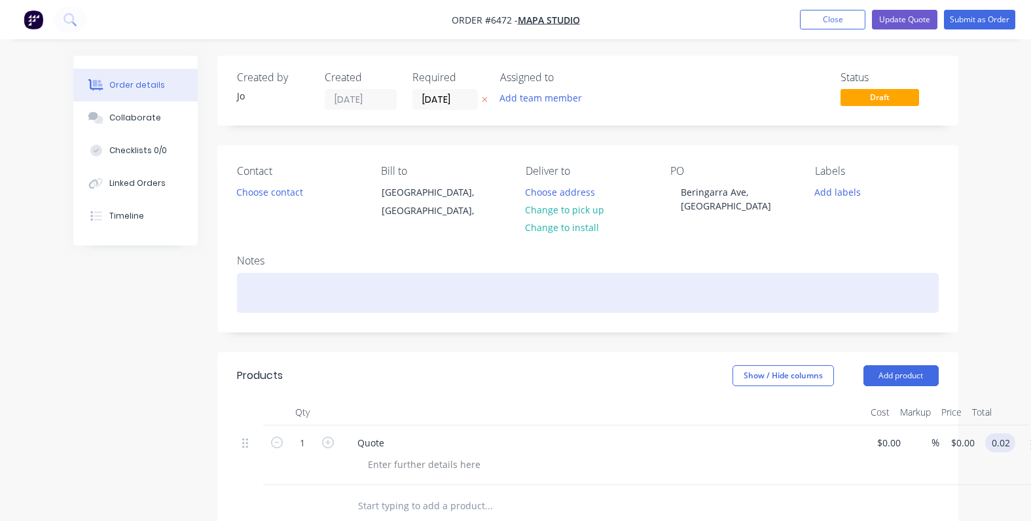
type input "0.02"
type input "$0.02"
click at [749, 300] on div at bounding box center [588, 293] width 702 height 40
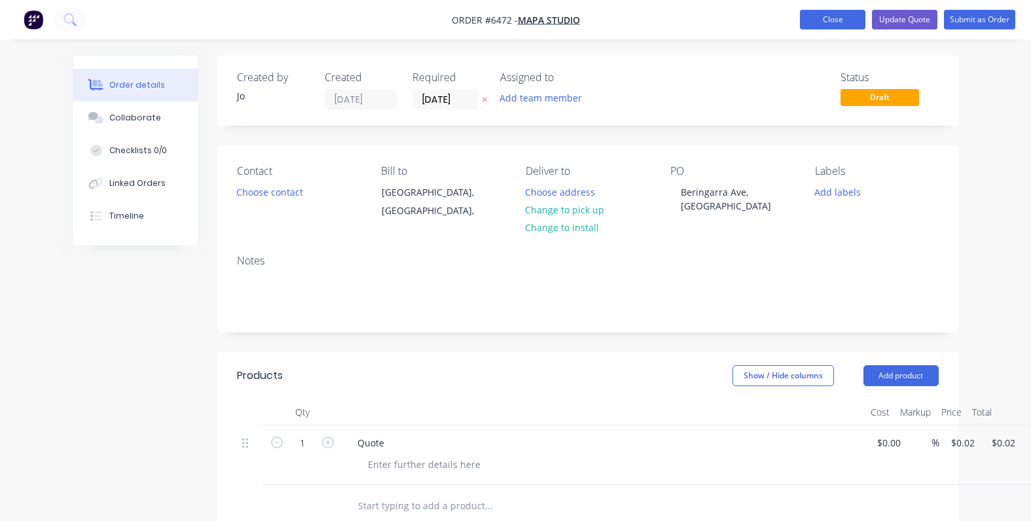
click at [846, 20] on button "Close" at bounding box center [832, 20] width 65 height 20
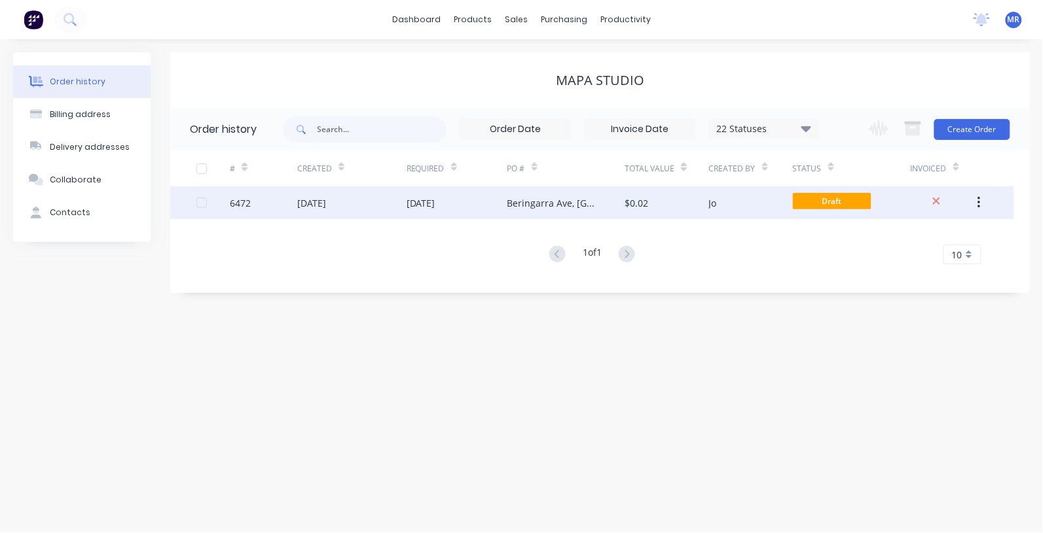
click at [552, 209] on div "Beringarra Ave, [GEOGRAPHIC_DATA]" at bounding box center [553, 203] width 92 height 14
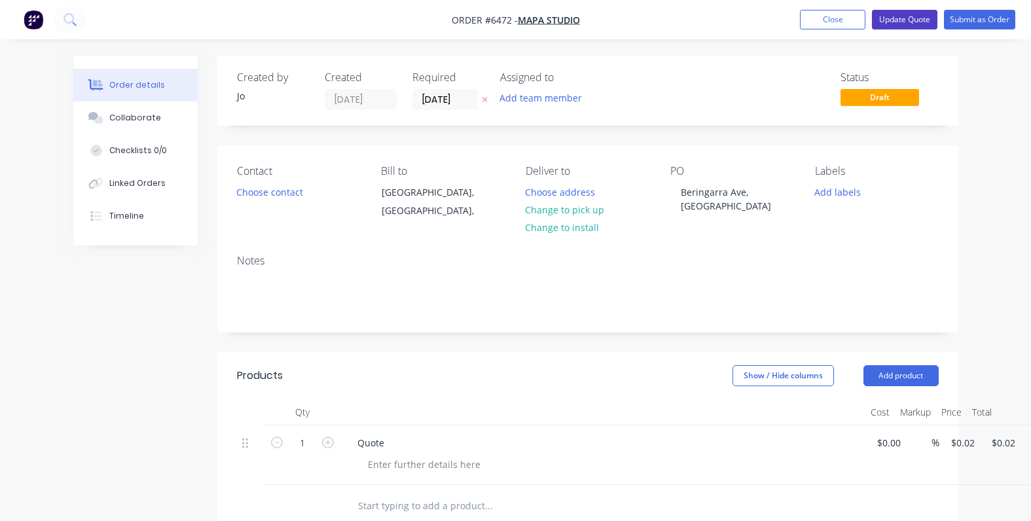
drag, startPoint x: 908, startPoint y: 13, endPoint x: 912, endPoint y: 20, distance: 7.9
click at [908, 14] on button "Update Quote" at bounding box center [904, 20] width 65 height 20
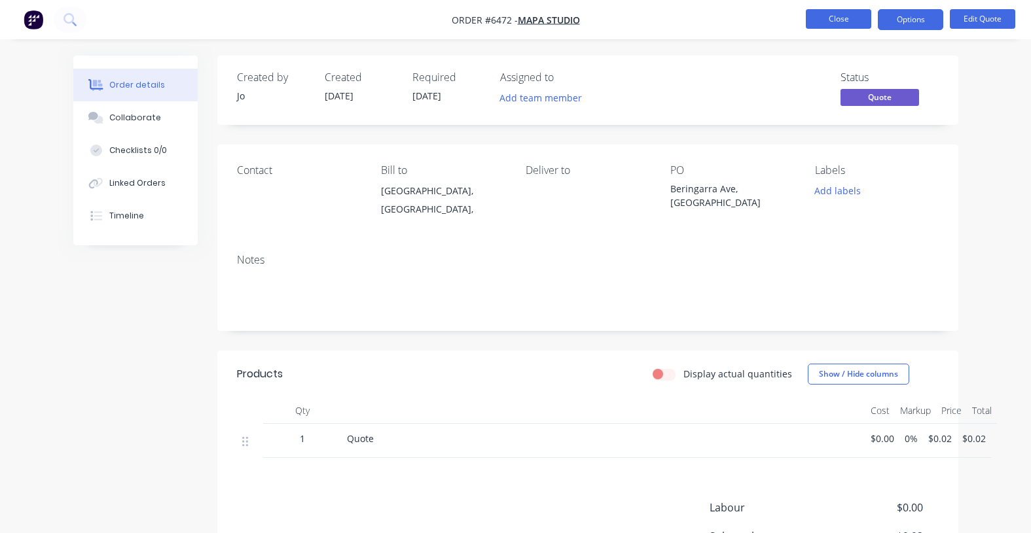
click at [857, 15] on button "Close" at bounding box center [838, 19] width 65 height 20
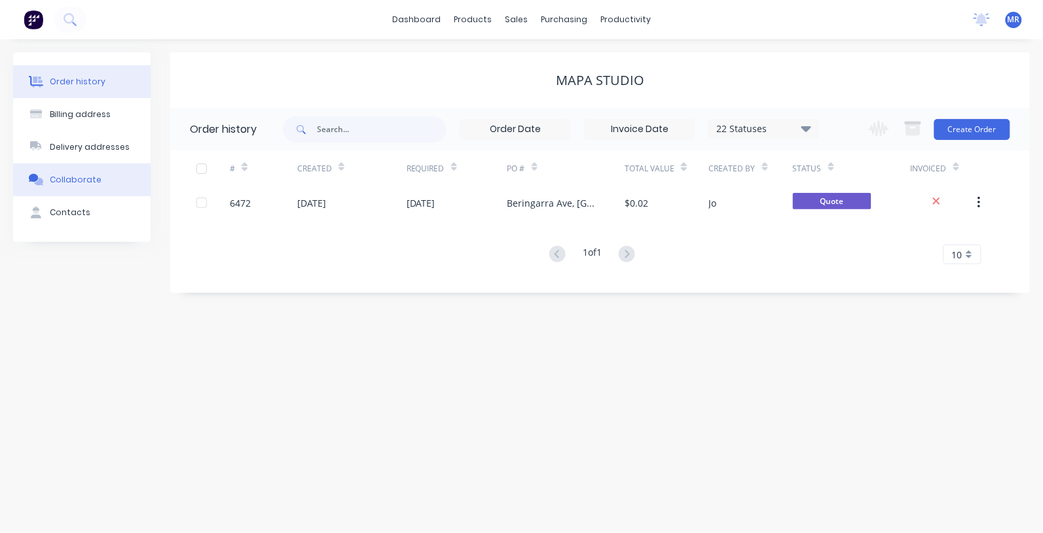
click at [69, 180] on div "Collaborate" at bounding box center [76, 180] width 52 height 12
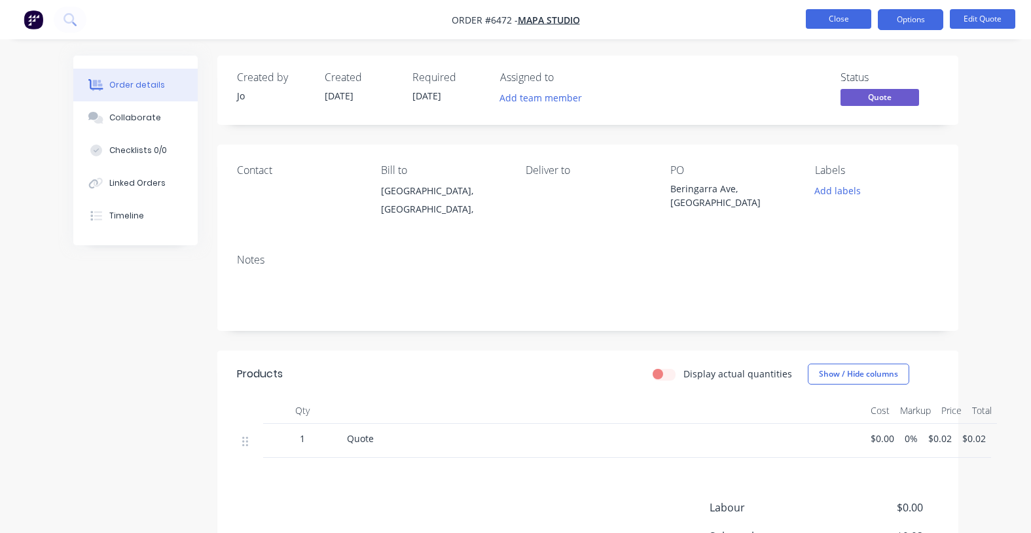
click at [850, 20] on button "Close" at bounding box center [838, 19] width 65 height 20
click at [833, 27] on button "Close" at bounding box center [838, 19] width 65 height 20
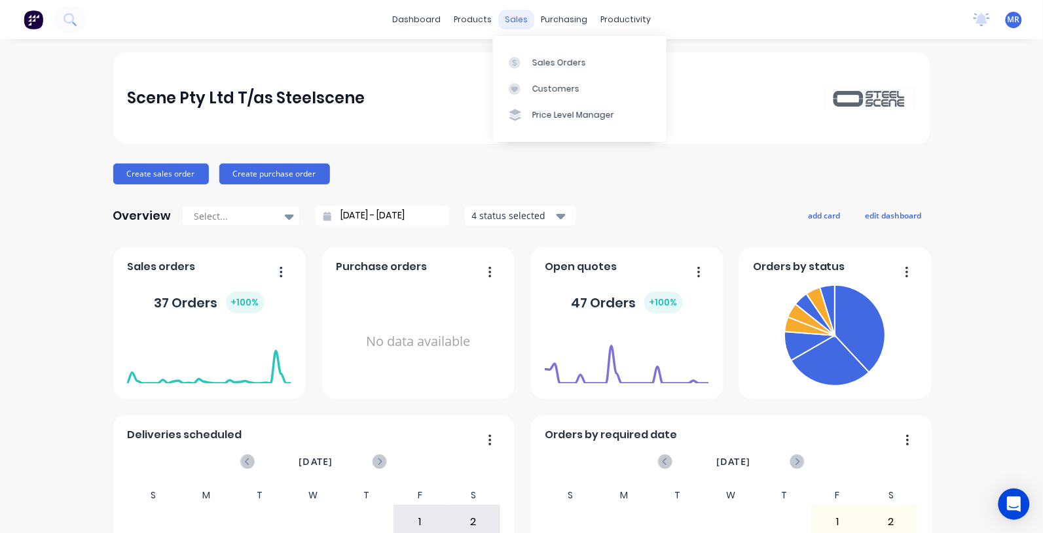
drag, startPoint x: 502, startPoint y: 17, endPoint x: 520, endPoint y: 22, distance: 18.9
click at [505, 17] on div "sales" at bounding box center [516, 20] width 36 height 20
click at [554, 56] on link "Sales Orders" at bounding box center [579, 62] width 173 height 26
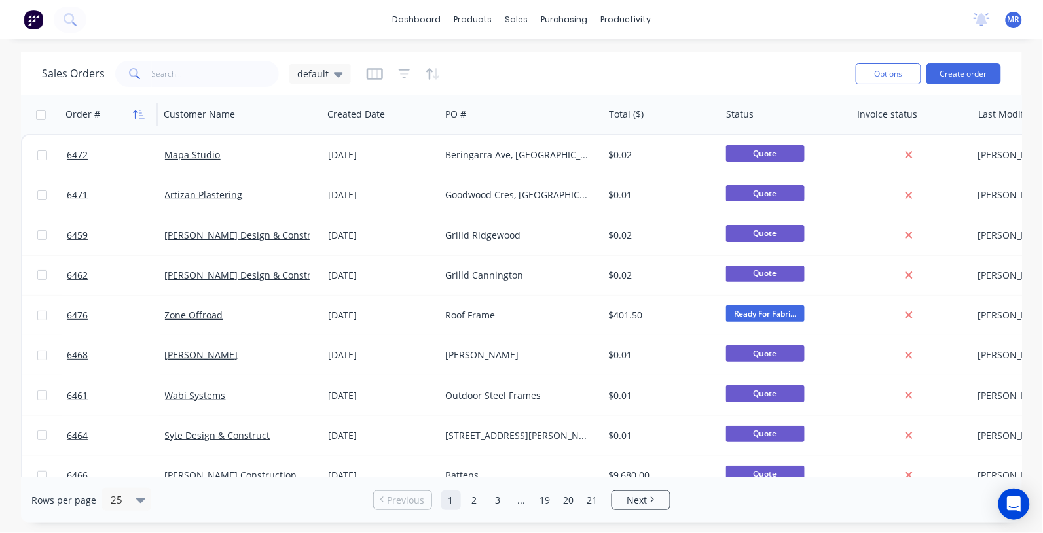
click at [139, 118] on icon "button" at bounding box center [139, 114] width 12 height 10
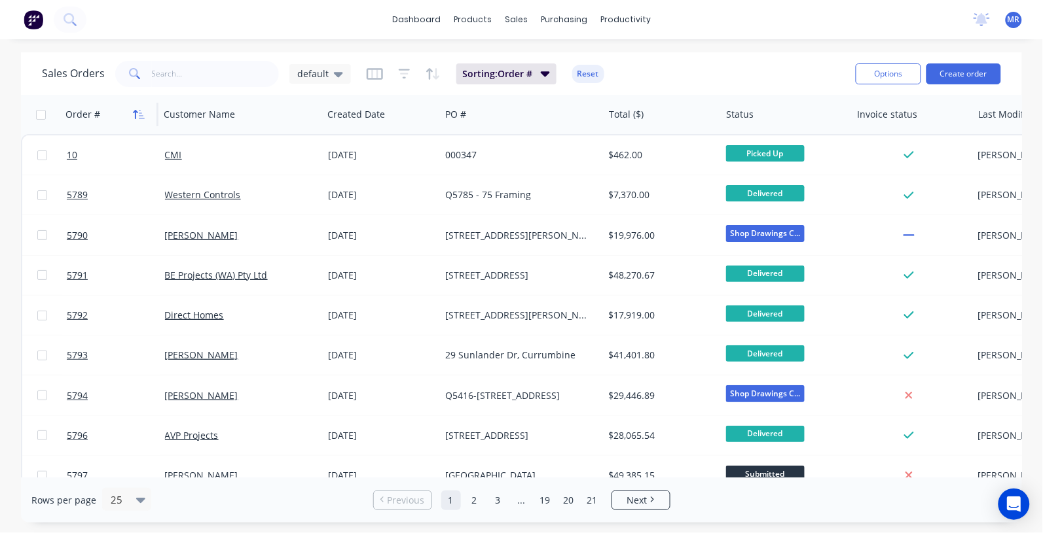
click at [139, 117] on icon "button" at bounding box center [139, 114] width 12 height 10
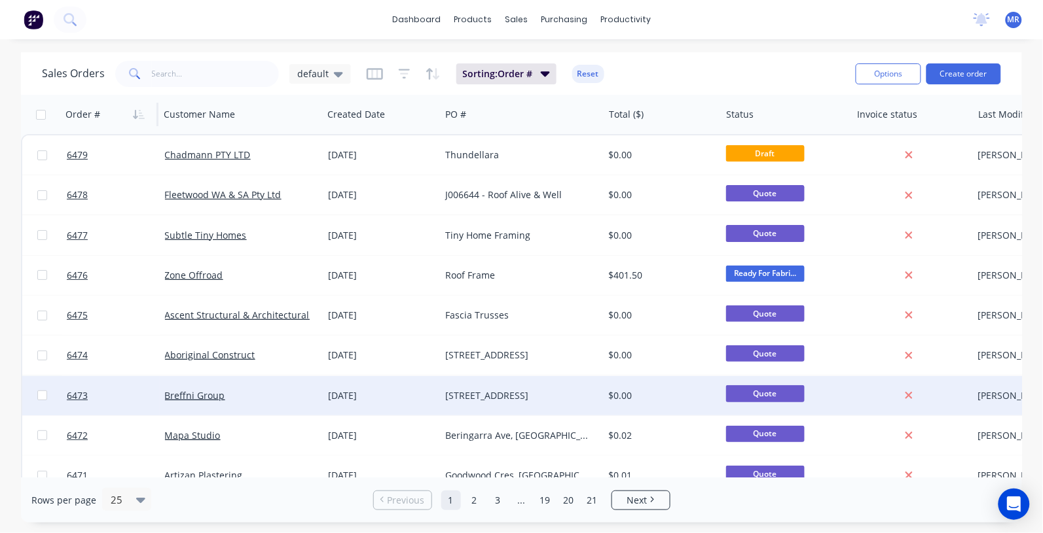
click at [514, 393] on div "[STREET_ADDRESS]" at bounding box center [517, 395] width 145 height 13
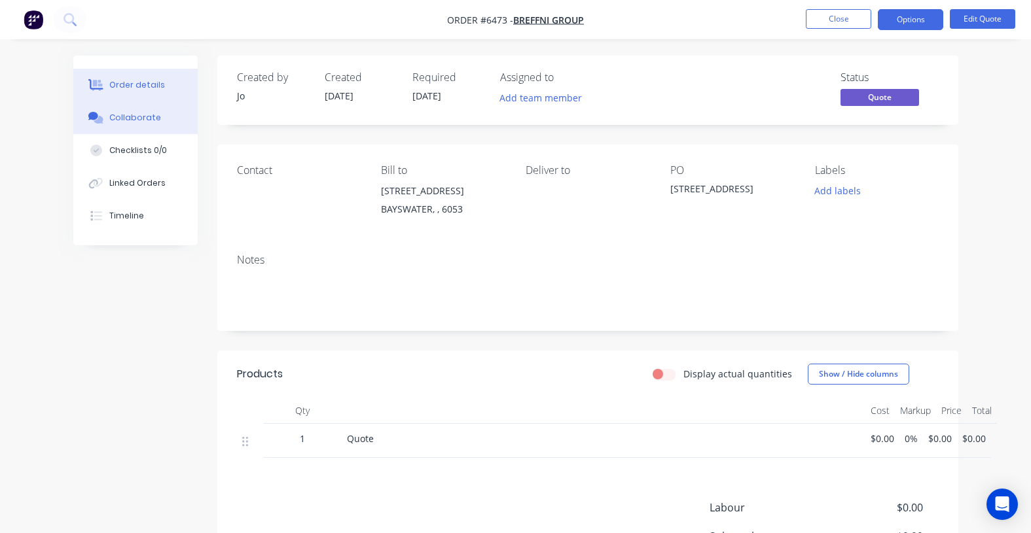
click at [147, 112] on div "Collaborate" at bounding box center [135, 118] width 52 height 12
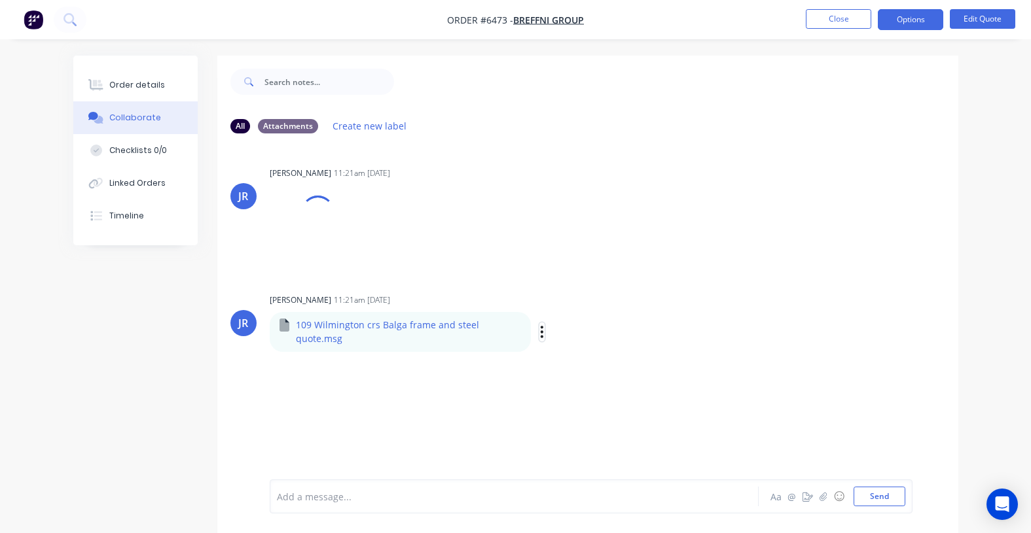
click at [541, 326] on icon "button" at bounding box center [542, 332] width 3 height 12
click at [584, 352] on button "Download" at bounding box center [628, 366] width 147 height 29
click at [326, 218] on div at bounding box center [317, 213] width 38 height 38
click at [342, 227] on icon "button" at bounding box center [340, 228] width 4 height 15
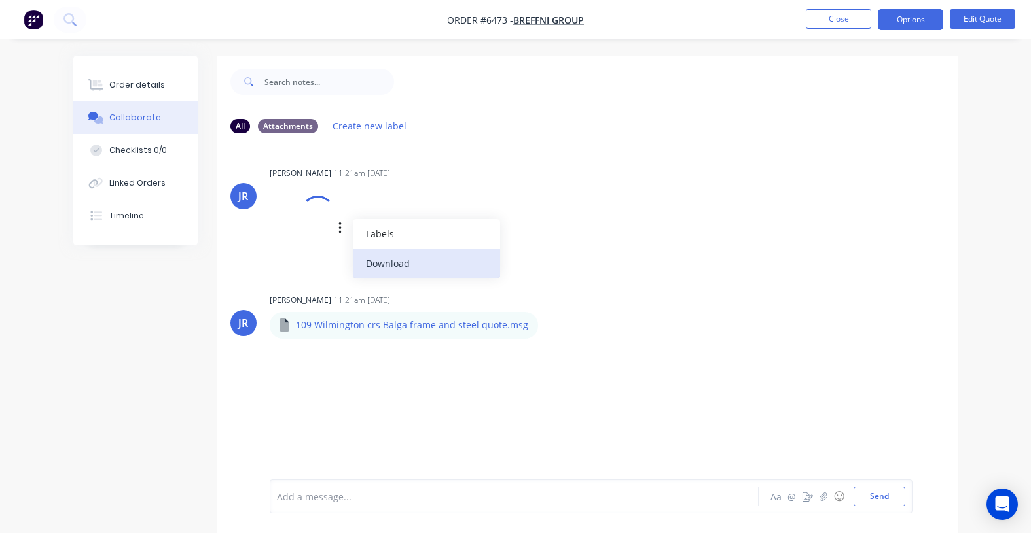
click at [378, 256] on button "Download" at bounding box center [426, 263] width 147 height 29
click at [404, 266] on button "Download" at bounding box center [426, 263] width 147 height 29
click at [408, 265] on button "Download" at bounding box center [426, 263] width 147 height 29
click at [409, 264] on button "Download" at bounding box center [426, 263] width 147 height 29
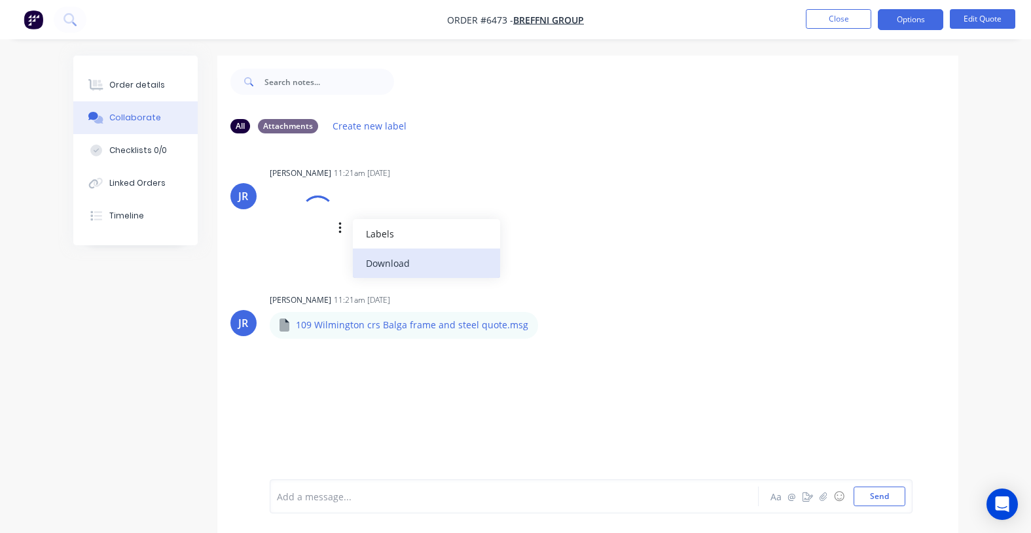
click at [409, 264] on button "Download" at bounding box center [426, 263] width 147 height 29
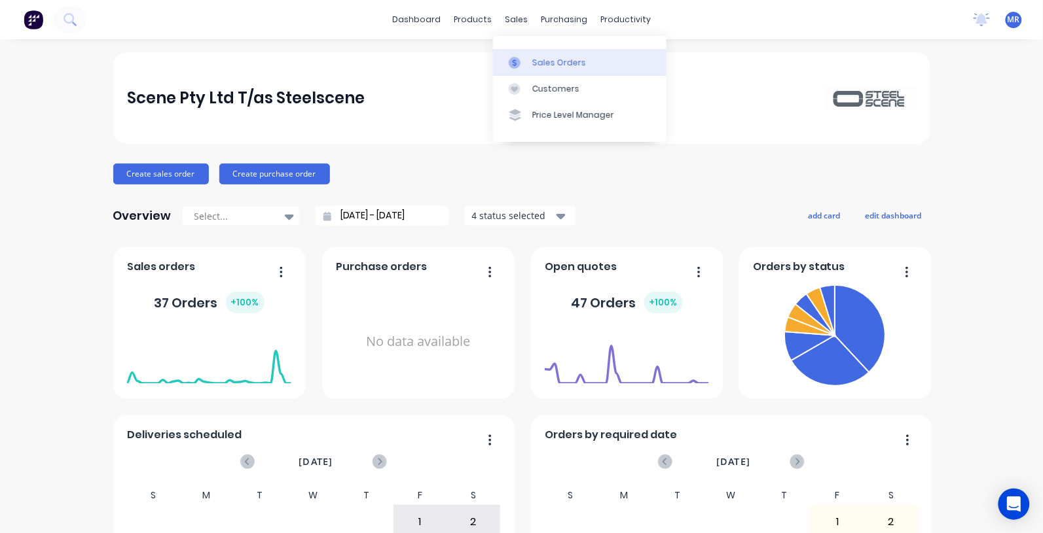
drag, startPoint x: 540, startPoint y: 59, endPoint x: 565, endPoint y: 73, distance: 28.4
click at [541, 59] on div "Sales Orders" at bounding box center [559, 63] width 54 height 12
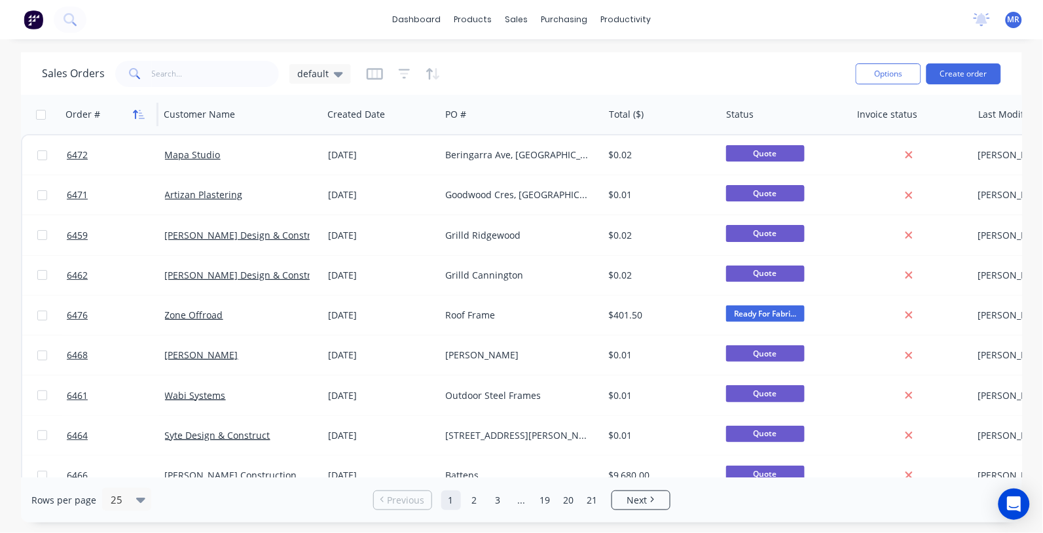
click at [141, 117] on icon "button" at bounding box center [139, 114] width 12 height 10
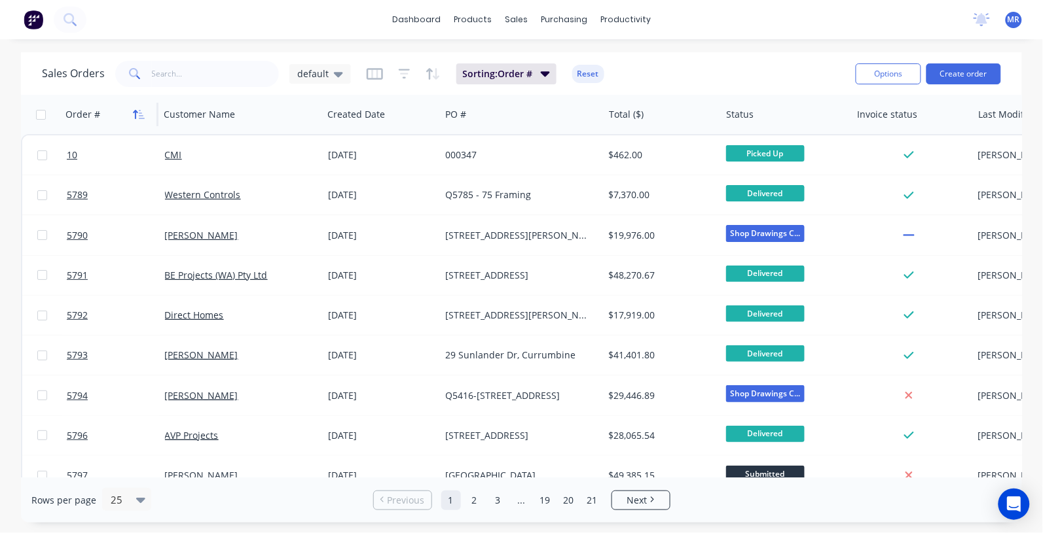
click at [139, 113] on icon "button" at bounding box center [139, 114] width 12 height 10
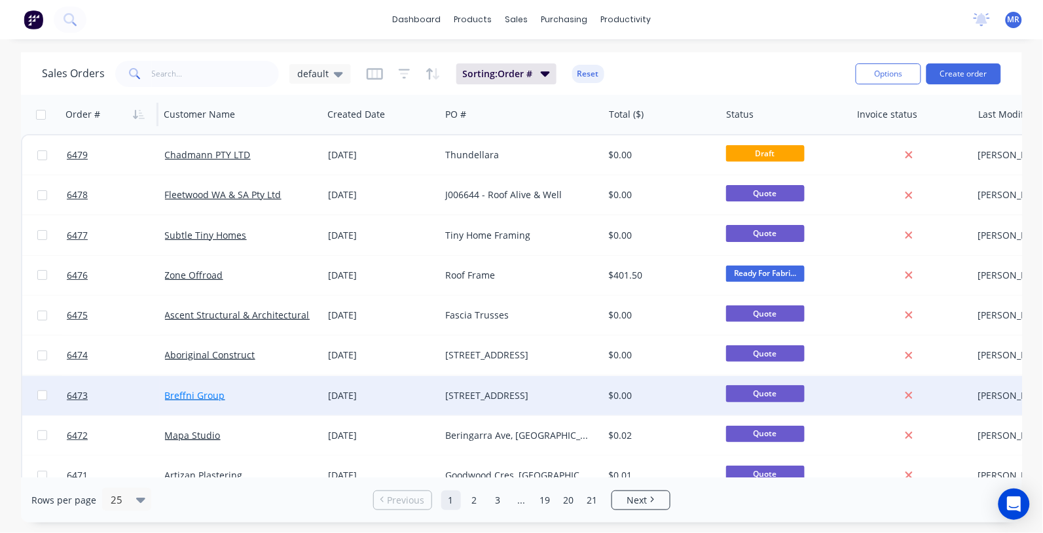
click at [187, 391] on link "Breffni Group" at bounding box center [195, 395] width 60 height 12
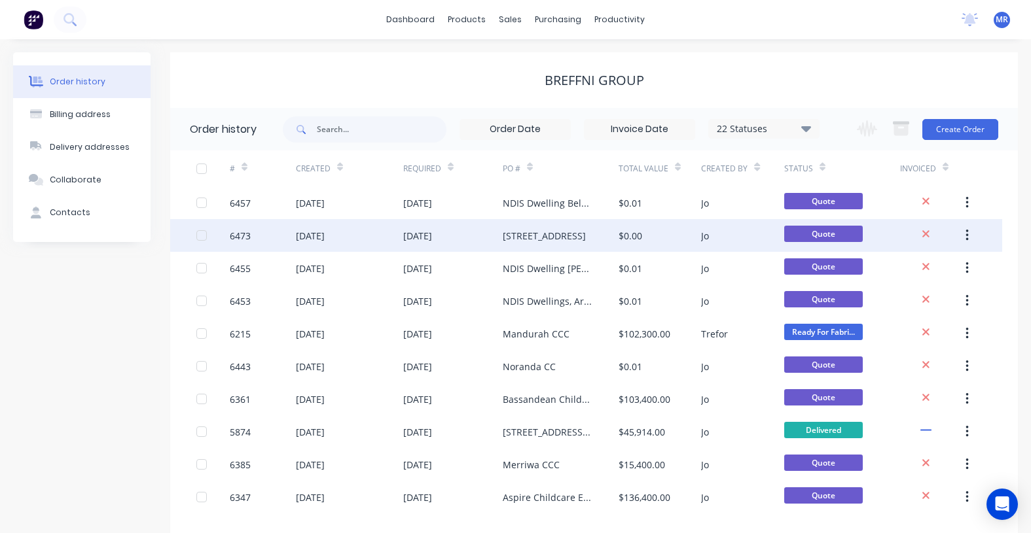
click at [544, 238] on div "[STREET_ADDRESS]" at bounding box center [544, 236] width 83 height 14
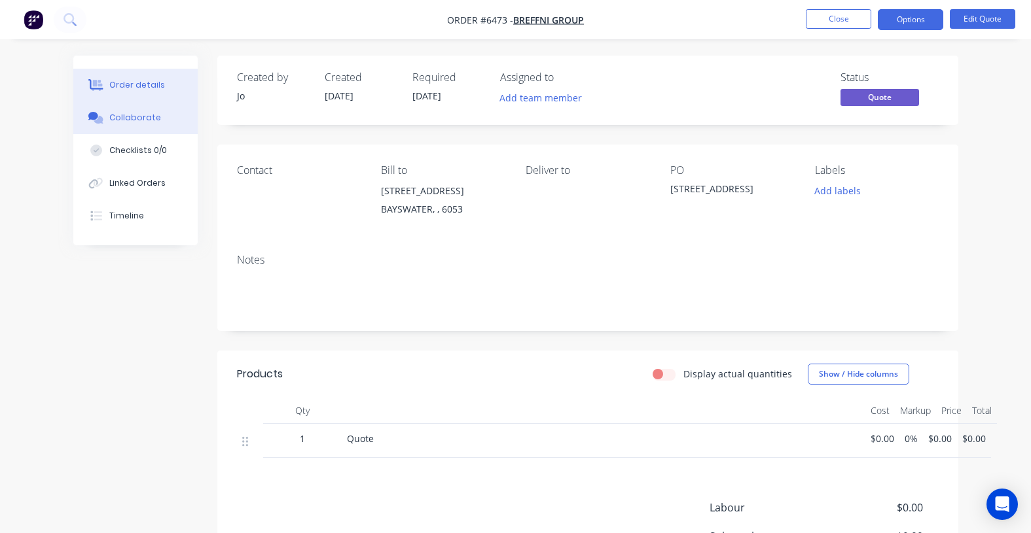
click at [128, 115] on div "Collaborate" at bounding box center [135, 118] width 52 height 12
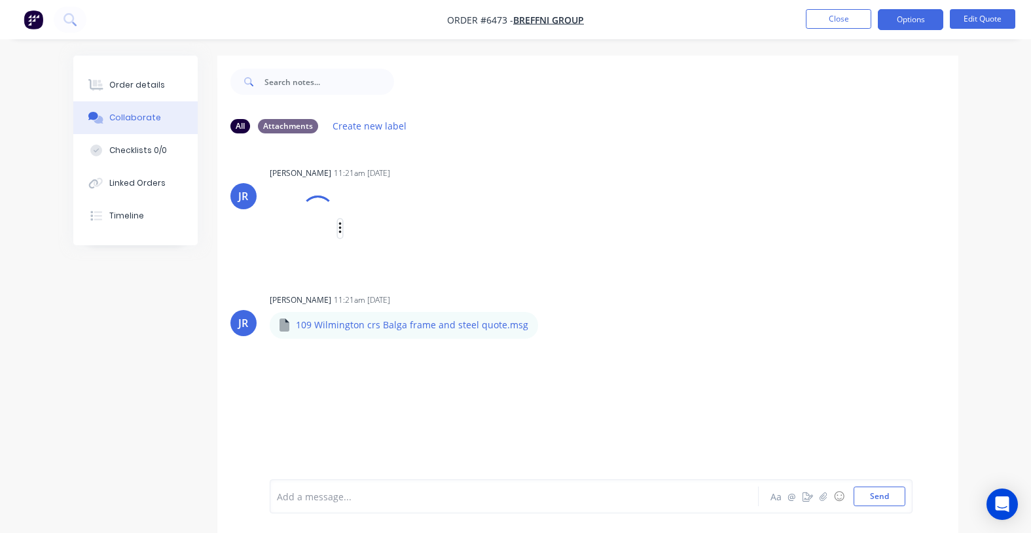
click at [344, 228] on div "Labels Download" at bounding box center [407, 228] width 147 height 19
click at [342, 230] on button "button" at bounding box center [340, 228] width 5 height 19
click at [391, 257] on button "Download" at bounding box center [426, 263] width 147 height 29
click at [395, 265] on button "Download" at bounding box center [426, 263] width 147 height 29
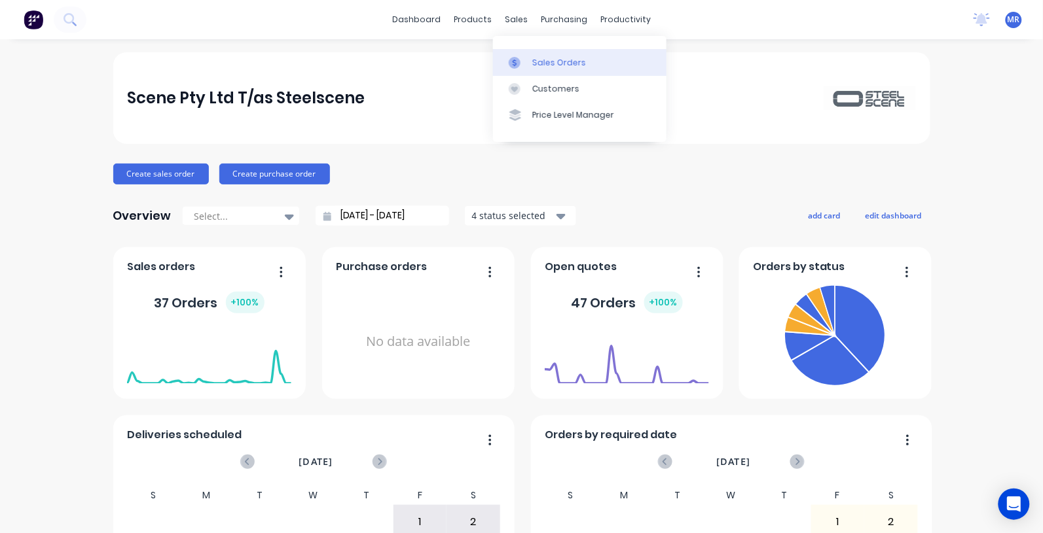
click at [540, 60] on div "Sales Orders" at bounding box center [559, 63] width 54 height 12
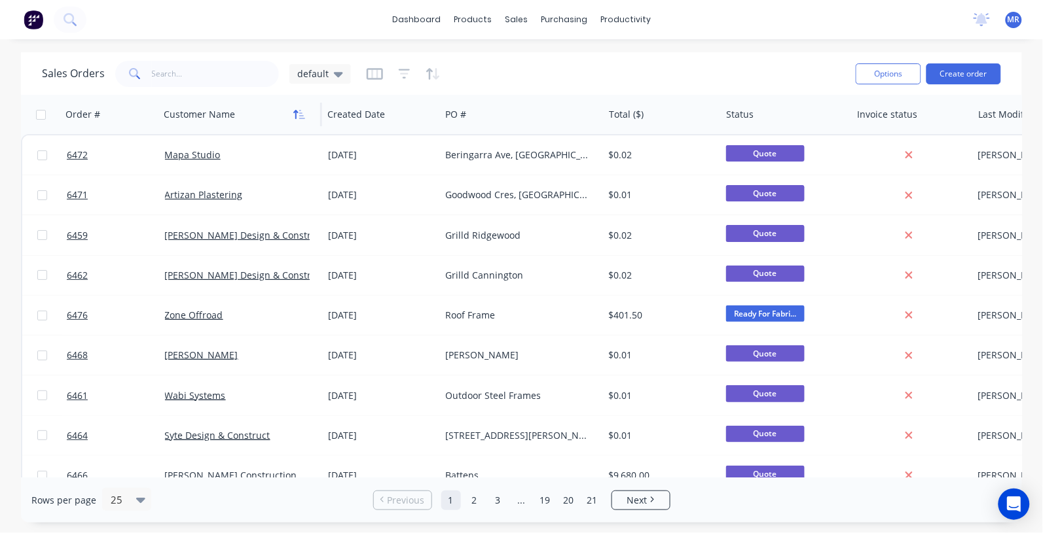
click at [302, 113] on icon "button" at bounding box center [299, 114] width 12 height 10
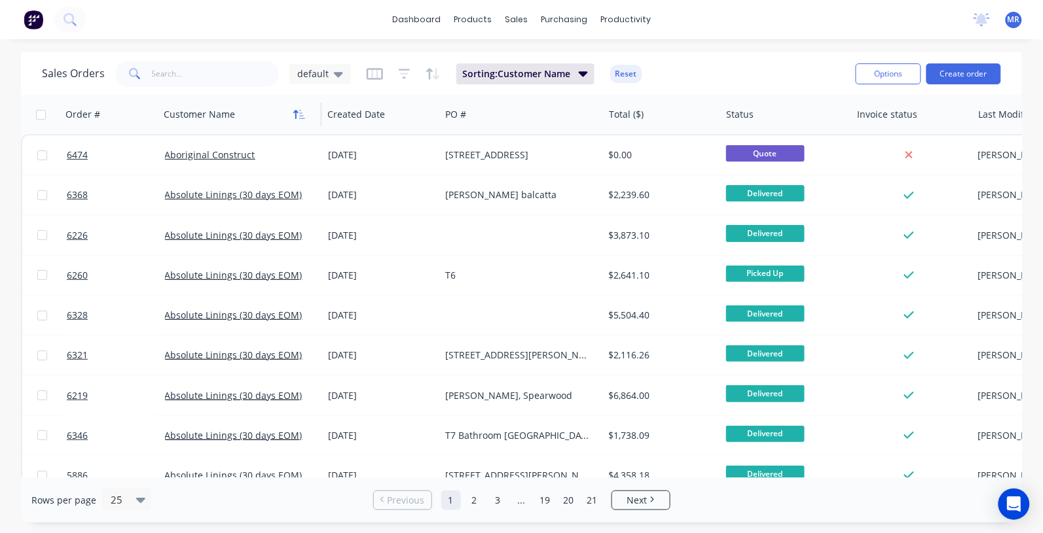
click at [299, 115] on icon "button" at bounding box center [299, 114] width 12 height 10
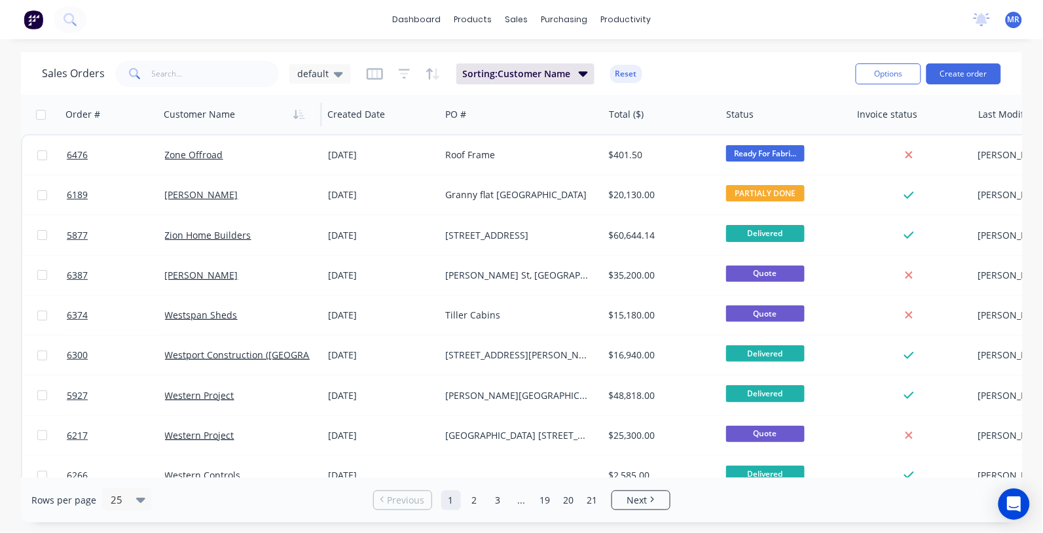
click at [311, 109] on div "Customer Name" at bounding box center [240, 114] width 164 height 39
click at [302, 111] on icon "button" at bounding box center [299, 114] width 12 height 10
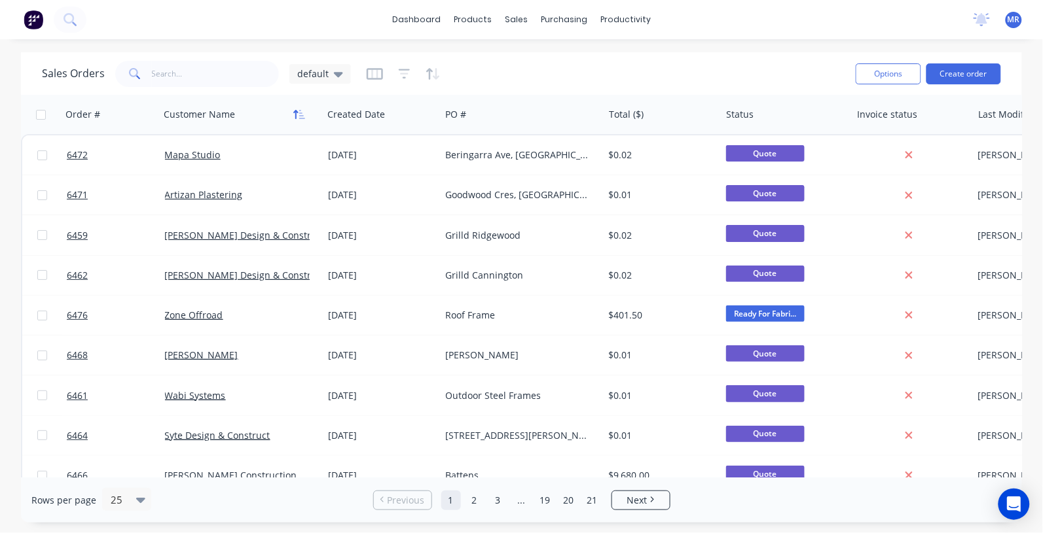
click at [298, 118] on icon "button" at bounding box center [299, 114] width 12 height 10
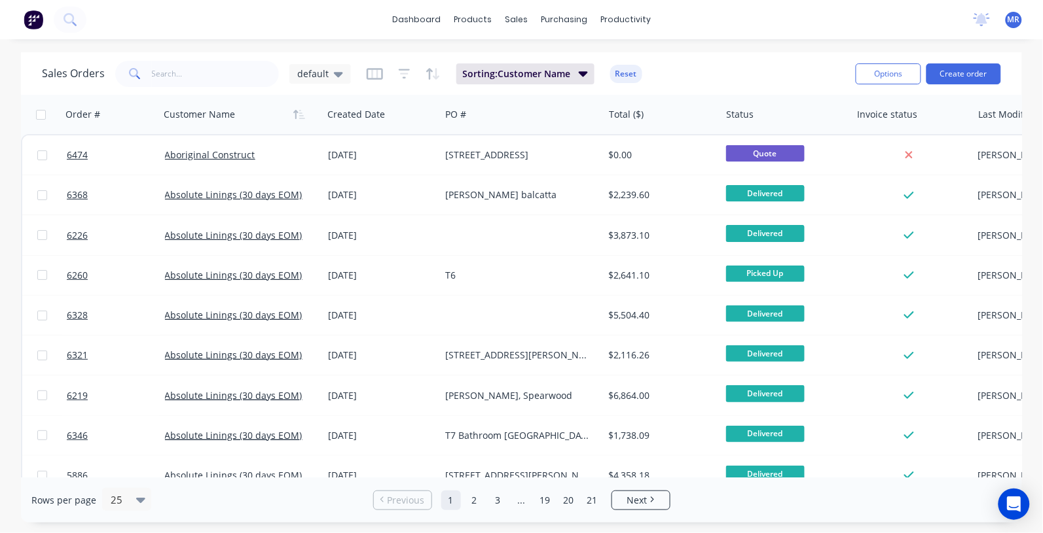
click at [298, 118] on icon "button" at bounding box center [299, 114] width 12 height 10
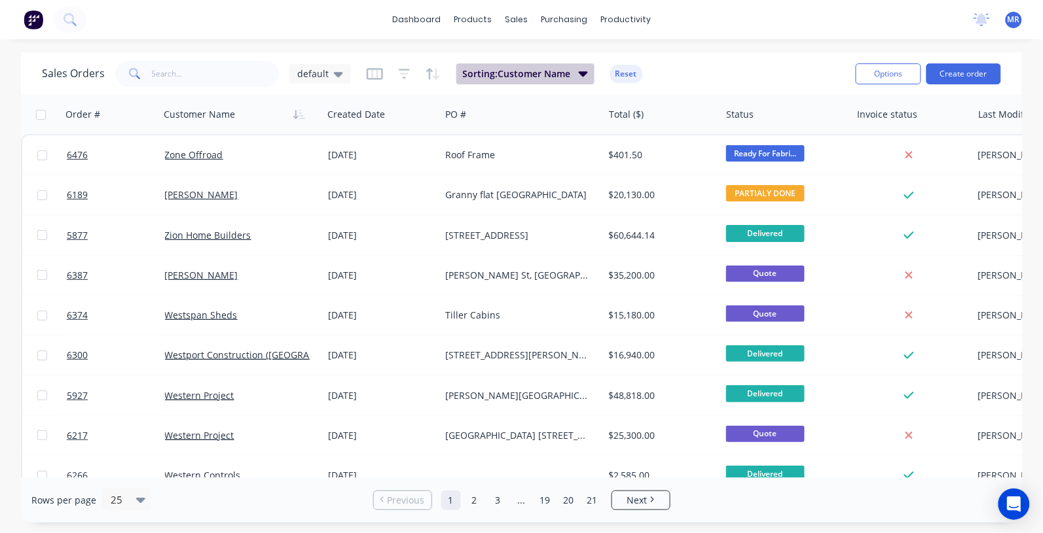
click at [583, 76] on icon "button" at bounding box center [583, 73] width 9 height 14
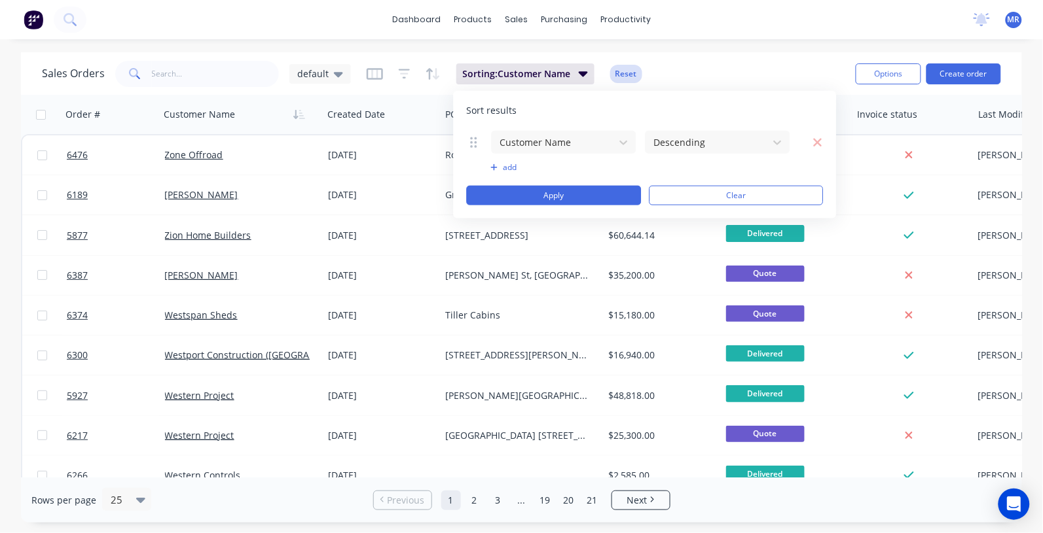
click at [626, 74] on button "Reset" at bounding box center [626, 74] width 32 height 18
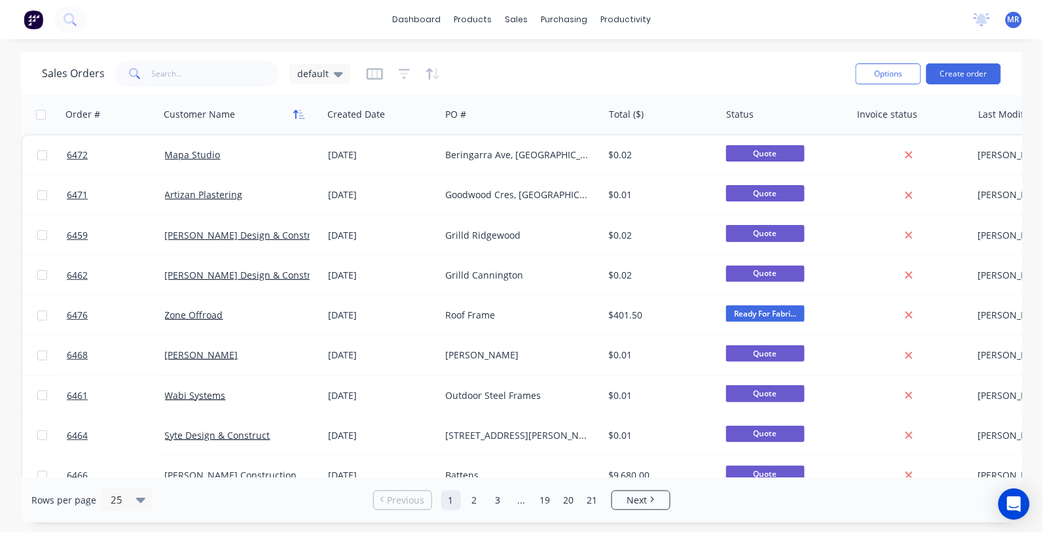
click at [303, 118] on icon "button" at bounding box center [302, 114] width 6 height 9
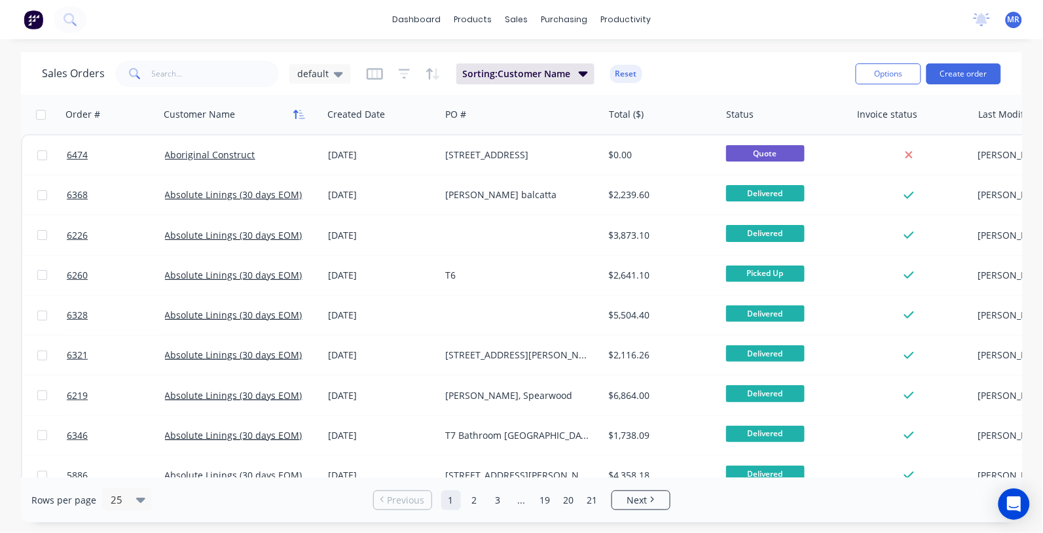
click at [301, 117] on icon "button" at bounding box center [299, 114] width 12 height 10
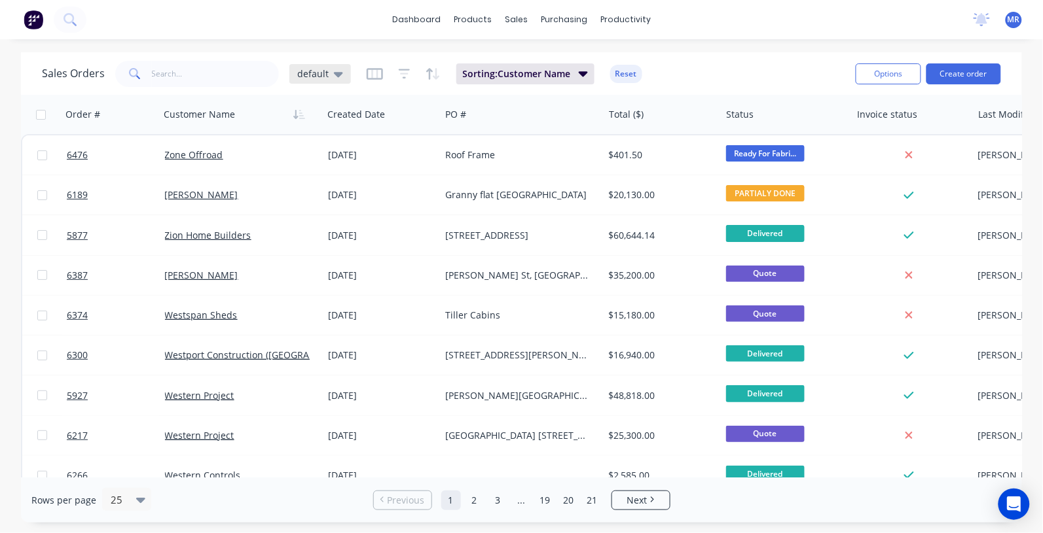
click at [337, 73] on icon at bounding box center [338, 74] width 9 height 5
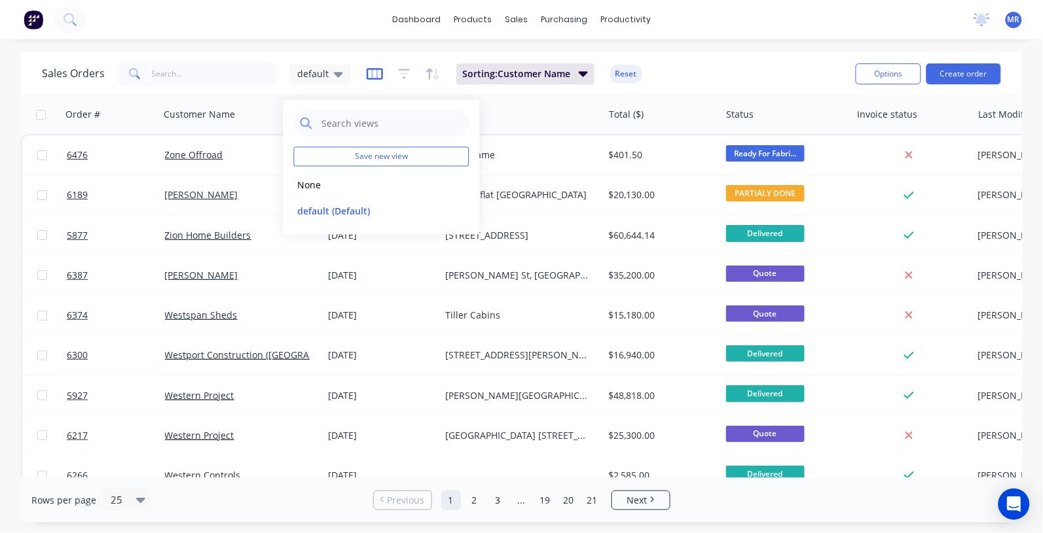
drag, startPoint x: 338, startPoint y: 71, endPoint x: 380, endPoint y: 69, distance: 41.9
click at [342, 71] on div "default" at bounding box center [320, 74] width 62 height 20
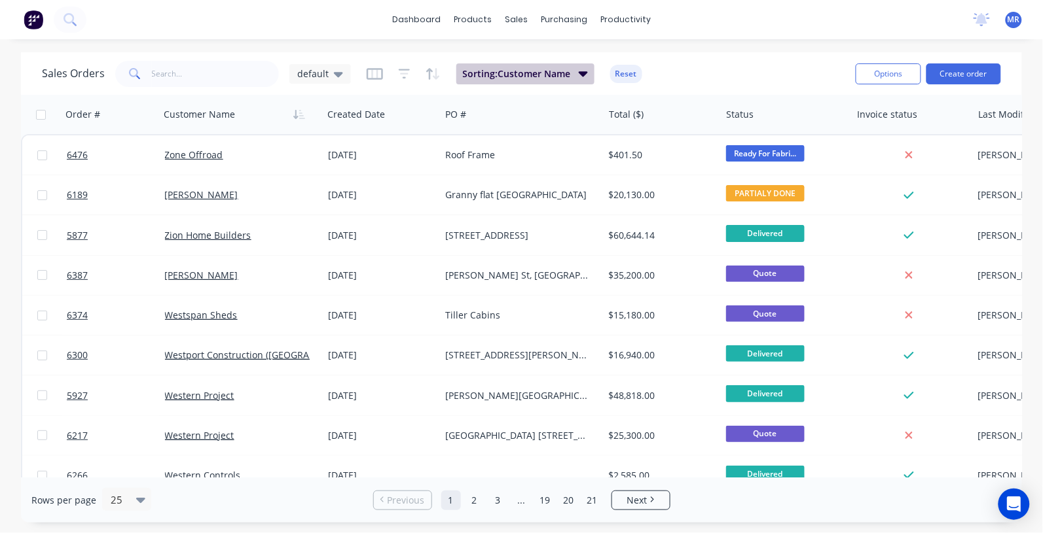
click at [522, 71] on span "Sorting: Customer Name" at bounding box center [517, 73] width 108 height 13
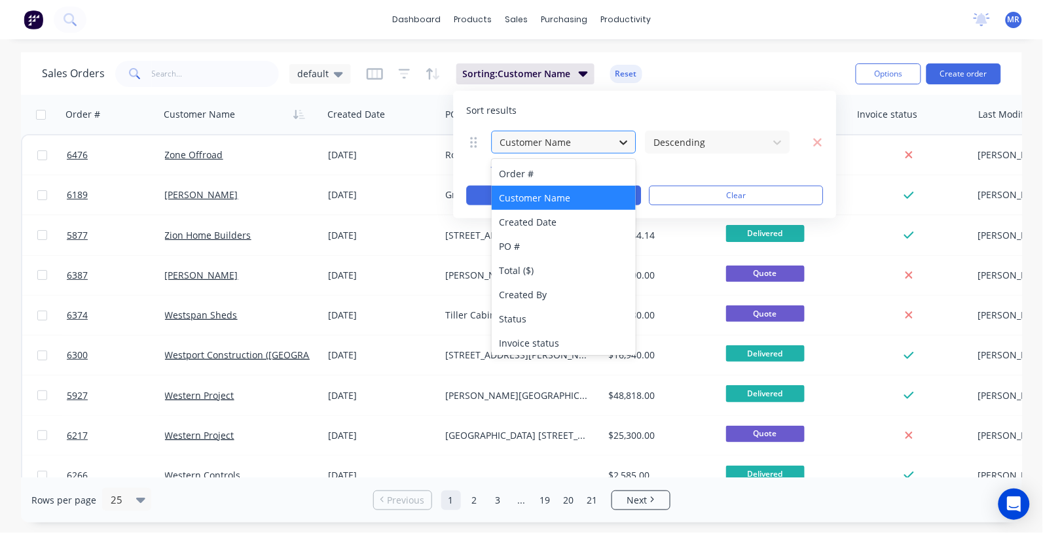
click at [619, 145] on icon at bounding box center [623, 141] width 13 height 13
click at [584, 171] on div "Order #" at bounding box center [564, 174] width 144 height 24
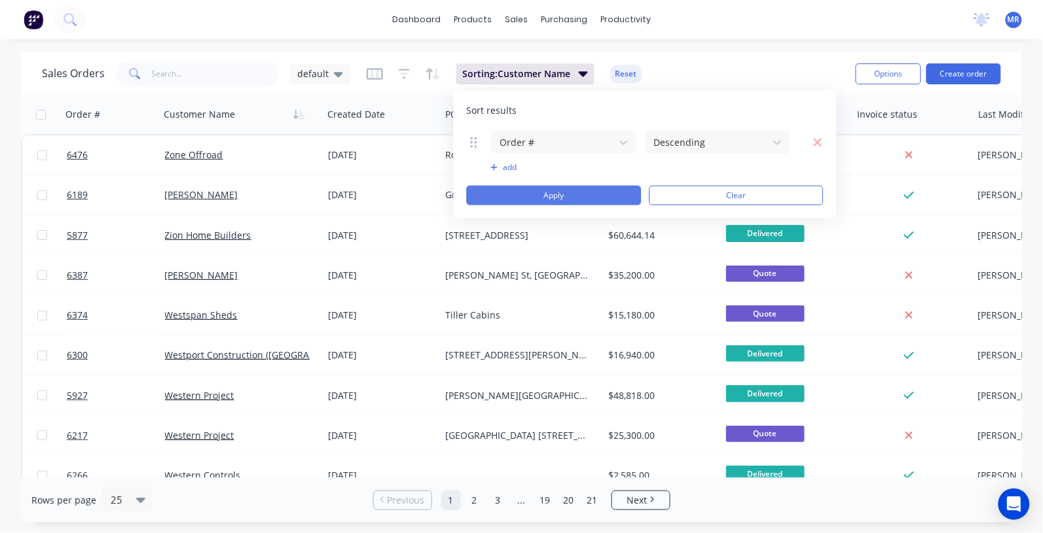
click at [586, 198] on button "Apply" at bounding box center [554, 196] width 175 height 20
